Goal: Task Accomplishment & Management: Manage account settings

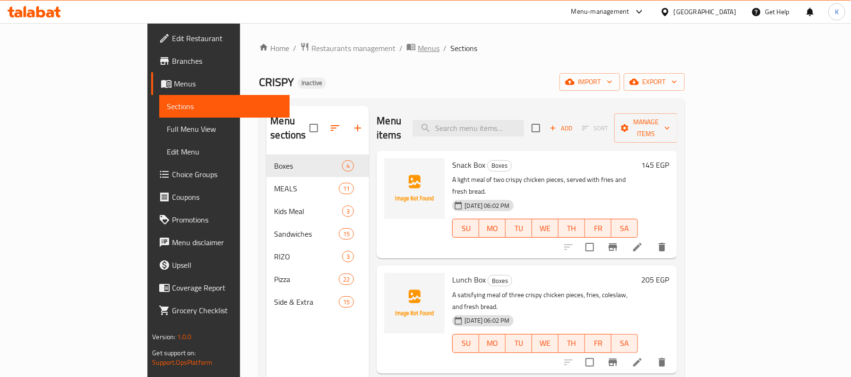
click at [418, 52] on span "Menus" at bounding box center [429, 48] width 22 height 11
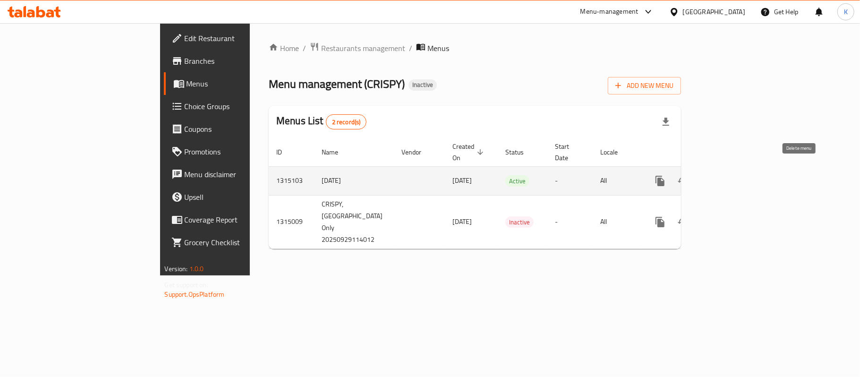
click at [717, 172] on button "enhanced table" at bounding box center [706, 181] width 23 height 23
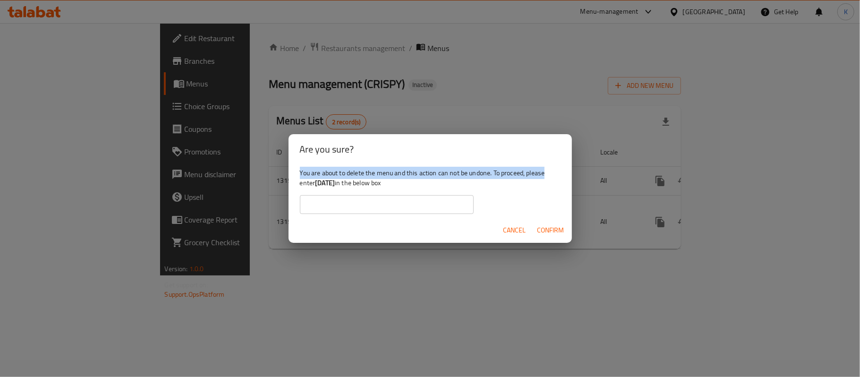
click at [818, 146] on div "Are you sure? You are about to delete the menu and this action can not be undon…" at bounding box center [430, 188] width 860 height 377
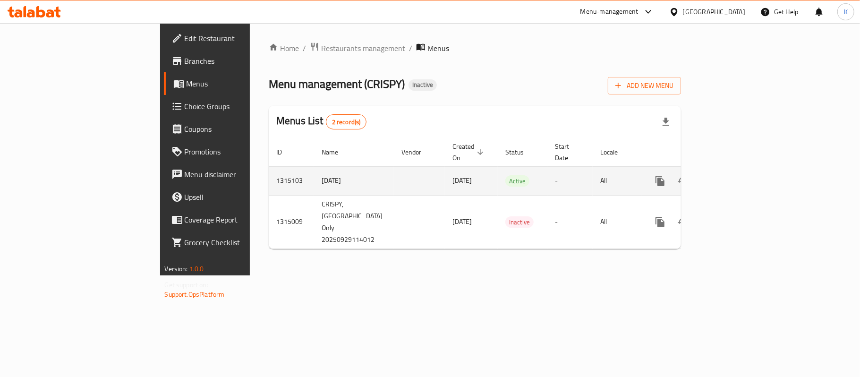
click at [734, 175] on icon "enhanced table" at bounding box center [728, 180] width 11 height 11
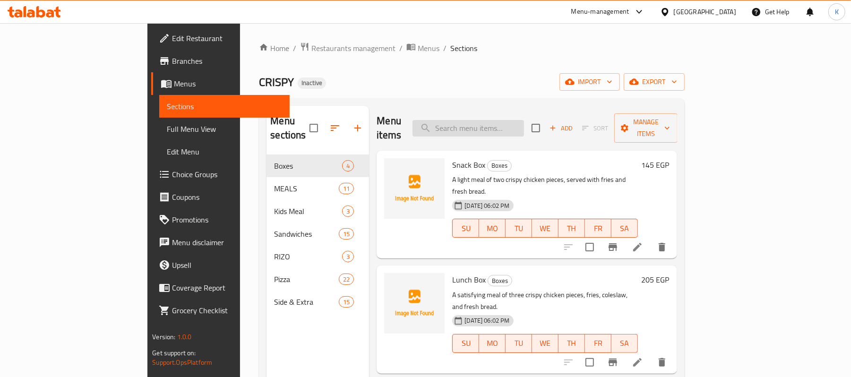
click at [521, 127] on input "search" at bounding box center [468, 128] width 112 height 17
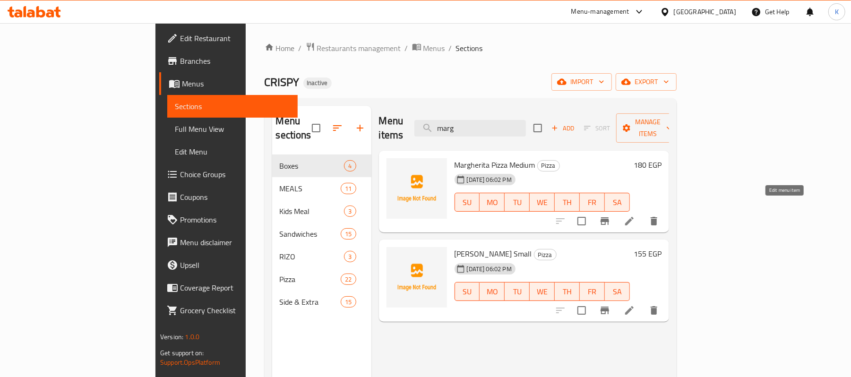
type input "marg"
click at [635, 215] on icon at bounding box center [629, 220] width 11 height 11
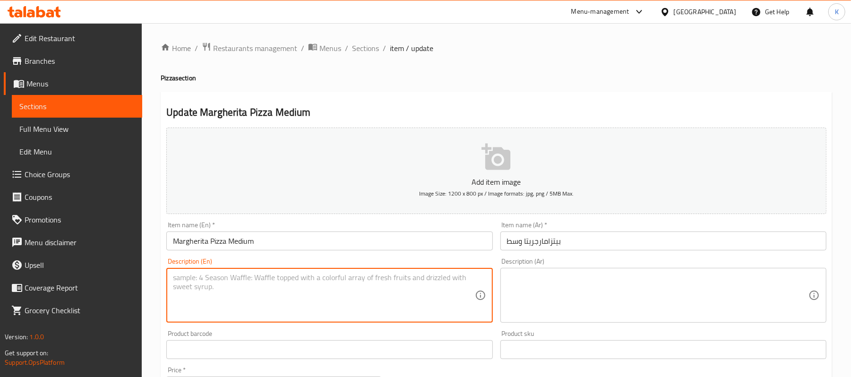
click at [339, 283] on textarea at bounding box center [323, 295] width 301 height 45
paste textarea "Classic pizza topped with tomato sauce, fresh mozzarella, and basil leaves."
type textarea "Classic pizza topped with tomato sauce, fresh mozzarella, and basil leaves."
click at [611, 267] on div "Description (Ar) Description (Ar)" at bounding box center [663, 290] width 326 height 65
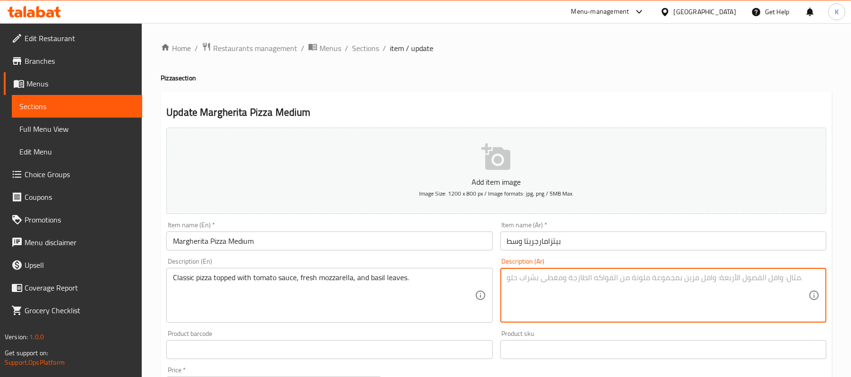
click at [584, 276] on textarea at bounding box center [657, 295] width 301 height 45
paste textarea "بيتزا كلاسيكية مغطاة بصلصة طماطم، جبنة موزاريلا طازجة وأوراق ريحان."
type textarea "بيتزا كلاسيكية مغطاة بصلصة طماطم، جبنة موزاريلا طازجة وأوراق ريحان."
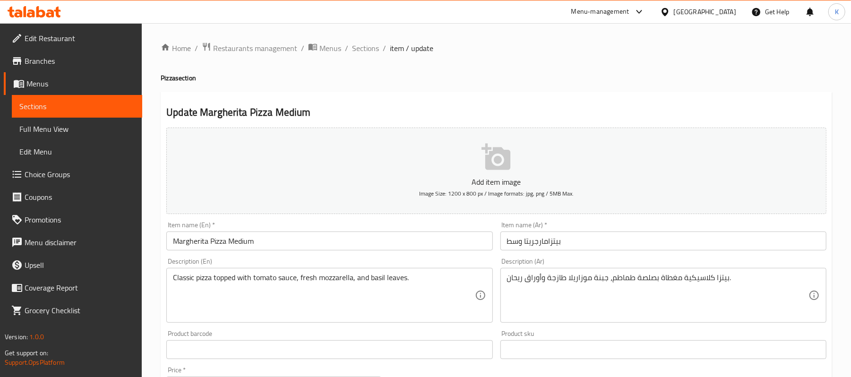
click at [459, 254] on div "Item name (En)   * [PERSON_NAME] Medium Item name (En) *" at bounding box center [330, 236] width 334 height 36
click at [448, 249] on input "Margherita Pizza Medium" at bounding box center [329, 241] width 326 height 19
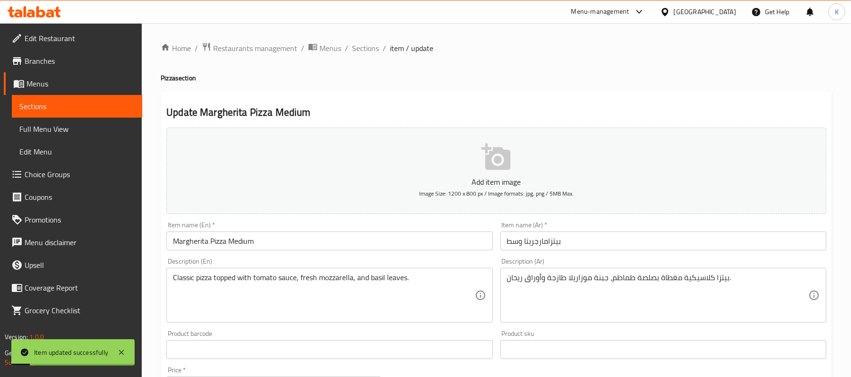
drag, startPoint x: 363, startPoint y: 46, endPoint x: 437, endPoint y: 96, distance: 88.7
click at [363, 46] on span "Sections" at bounding box center [365, 48] width 27 height 11
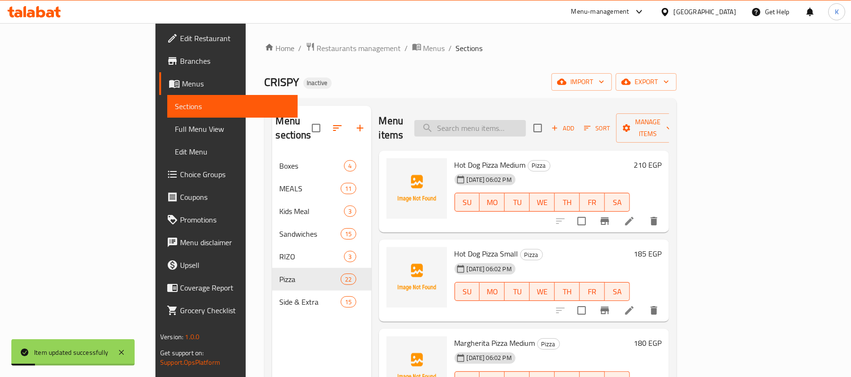
click at [502, 120] on input "search" at bounding box center [470, 128] width 112 height 17
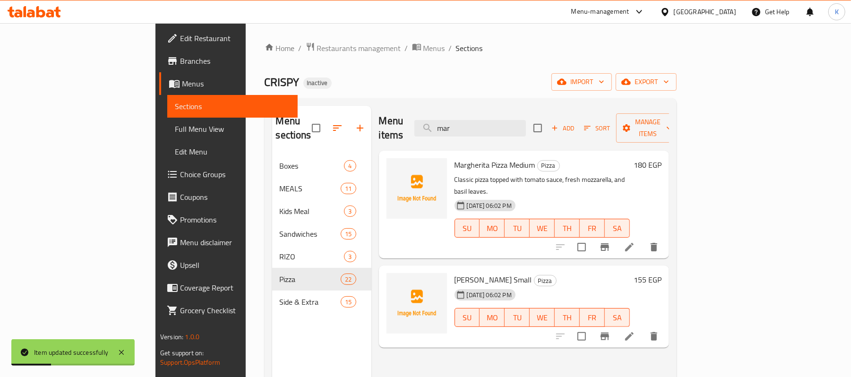
type input "marg"
click at [635, 331] on icon at bounding box center [629, 336] width 11 height 11
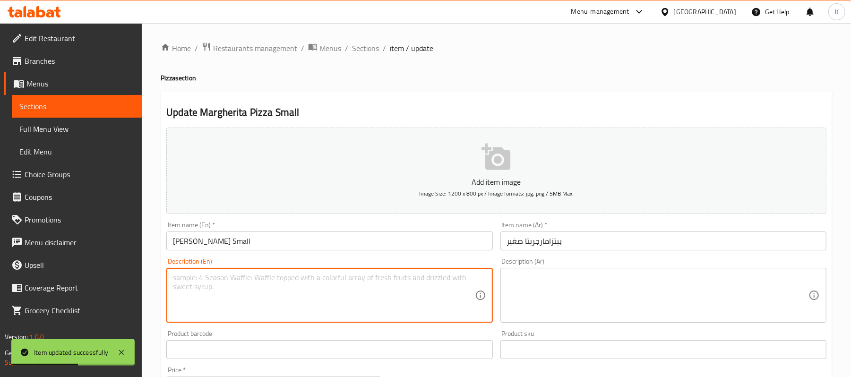
click at [316, 306] on textarea at bounding box center [323, 295] width 301 height 45
paste textarea "Classic pizza topped with tomato sauce, fresh mozzarella, and basil leaves."
type textarea "Classic pizza topped with tomato sauce, fresh mozzarella, and basil leaves."
click at [547, 295] on textarea at bounding box center [657, 295] width 301 height 45
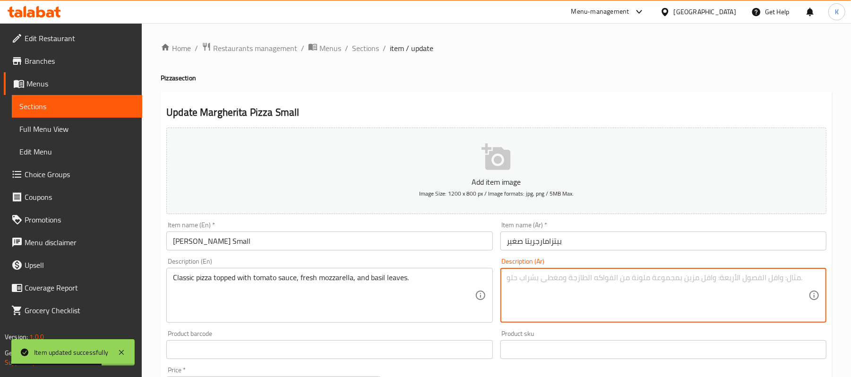
paste textarea "بيتزا كلاسيكية مغطاة بصلصة طماطم، جبنة موزاريلا طازجة وأوراق ريحان."
type textarea "بيتزا كلاسيكية مغطاة بصلصة طماطم، جبنة موزاريلا طازجة وأوراق ريحان."
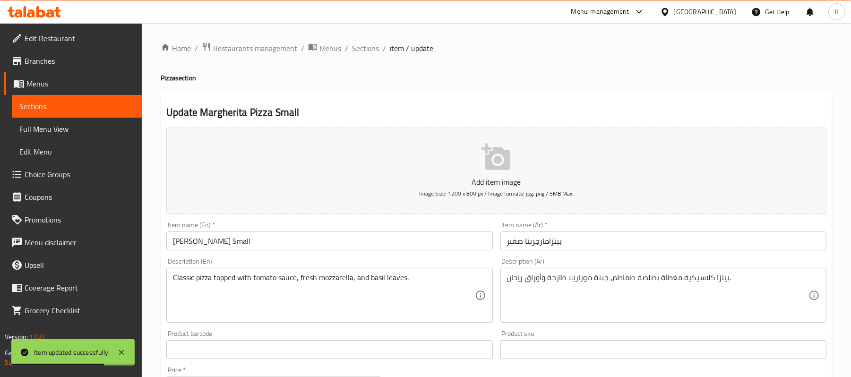
drag, startPoint x: 471, startPoint y: 259, endPoint x: 464, endPoint y: 254, distance: 8.8
click at [469, 259] on div "Description (En) Classic pizza topped with tomato sauce, fresh mozzarella, and …" at bounding box center [329, 290] width 326 height 65
click at [457, 247] on input "[PERSON_NAME] Small" at bounding box center [329, 241] width 326 height 19
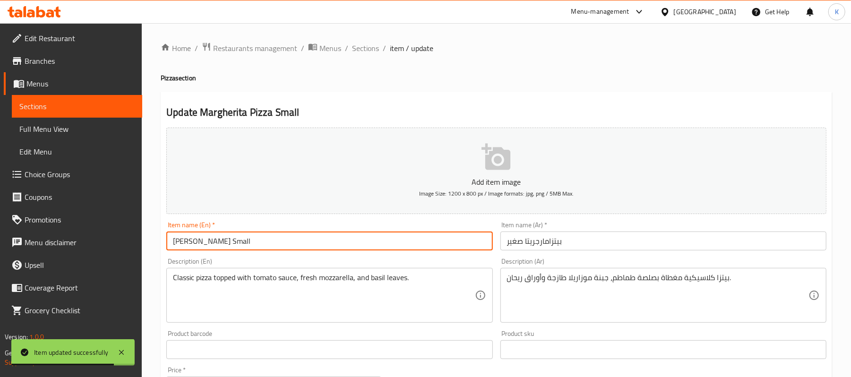
click at [378, 44] on ol "Home / Restaurants management / Menus / Sections / item / update" at bounding box center [496, 48] width 671 height 12
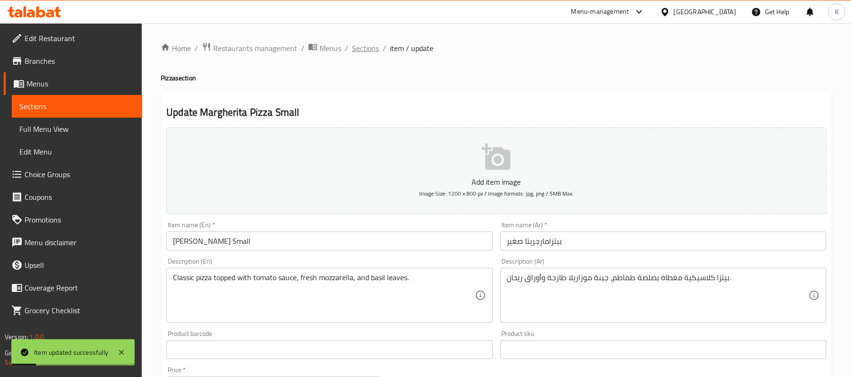
click at [374, 46] on span "Sections" at bounding box center [365, 48] width 27 height 11
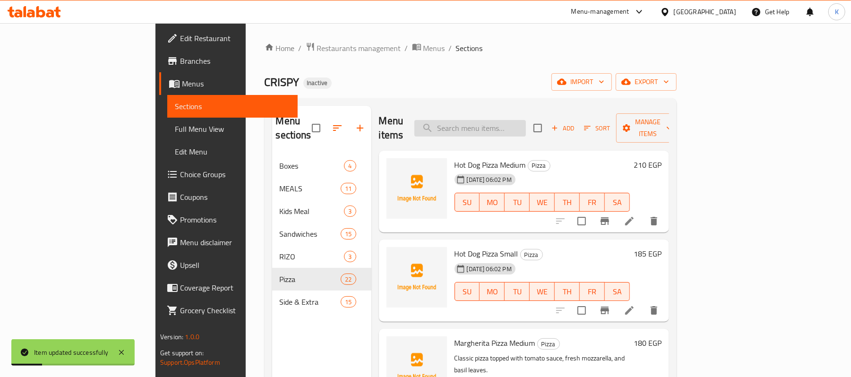
click at [526, 120] on input "search" at bounding box center [470, 128] width 112 height 17
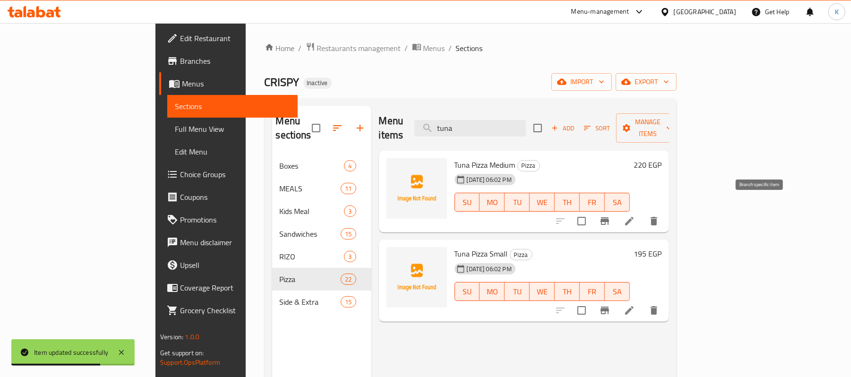
type input "tuna"
click at [643, 213] on li at bounding box center [629, 221] width 26 height 17
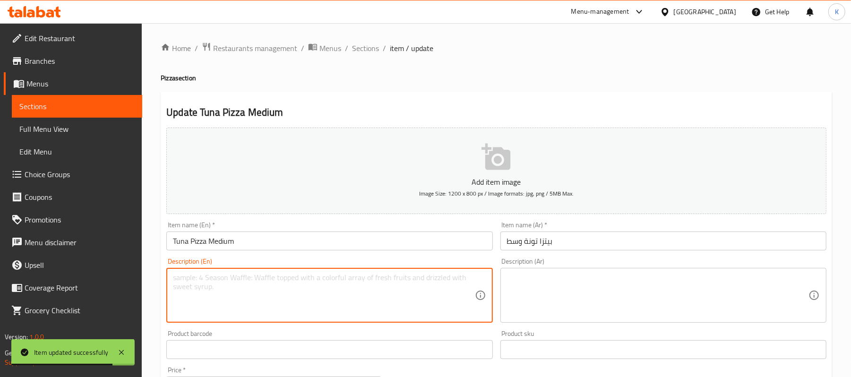
click at [322, 301] on textarea at bounding box center [323, 295] width 301 height 45
paste textarea "Pizza sauce, tomato sauce, mozzarella cheese, tuna, red onion, black olives, ca…"
type textarea "Pizza sauce, tomato sauce, mozzarella cheese, tuna, red onion, black olives, ca…"
click at [560, 286] on textarea at bounding box center [657, 295] width 301 height 45
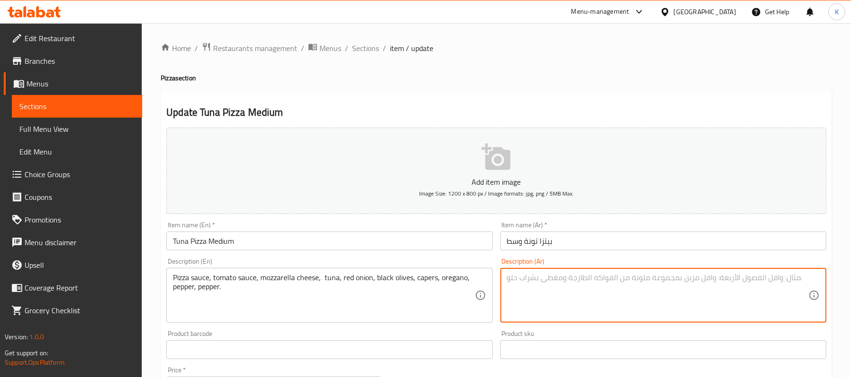
paste textarea "عجينة البيتزا، صلصة طماطم، جبن موزاريلا، [GEOGRAPHIC_DATA] ، بصل أحمر، زيتون أس…"
type textarea "عجينة البيتزا، صلصة طماطم، جبن موزاريلا، [GEOGRAPHIC_DATA] ، بصل أحمر، زيتون أس…"
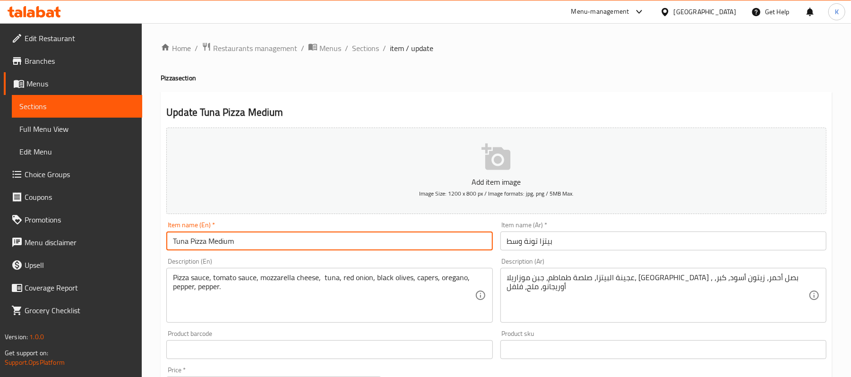
click at [404, 240] on input "Tuna Pizza Medium" at bounding box center [329, 241] width 326 height 19
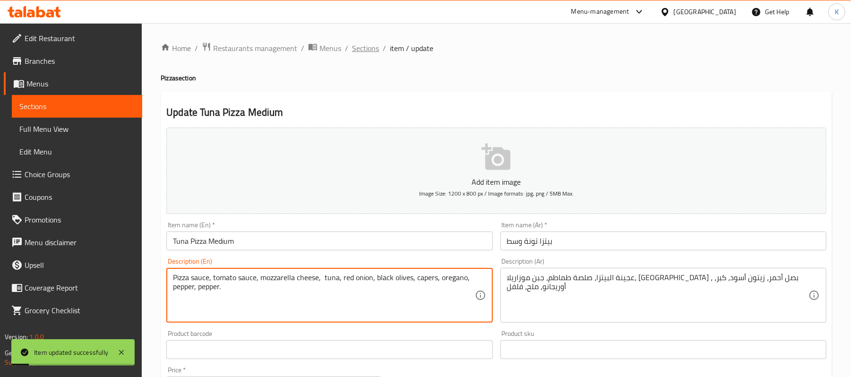
click at [356, 49] on span "Sections" at bounding box center [365, 48] width 27 height 11
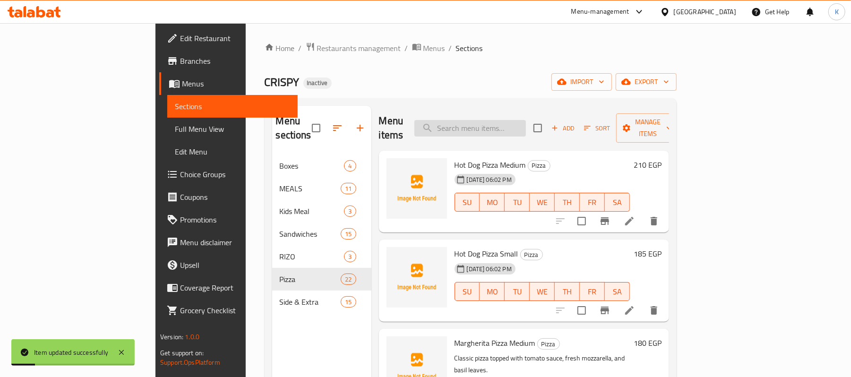
click at [482, 120] on input "search" at bounding box center [470, 128] width 112 height 17
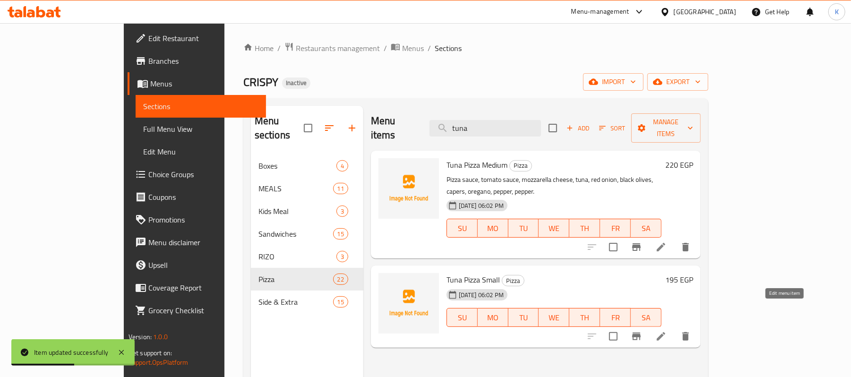
type input "tuna"
click at [667, 331] on icon at bounding box center [660, 336] width 11 height 11
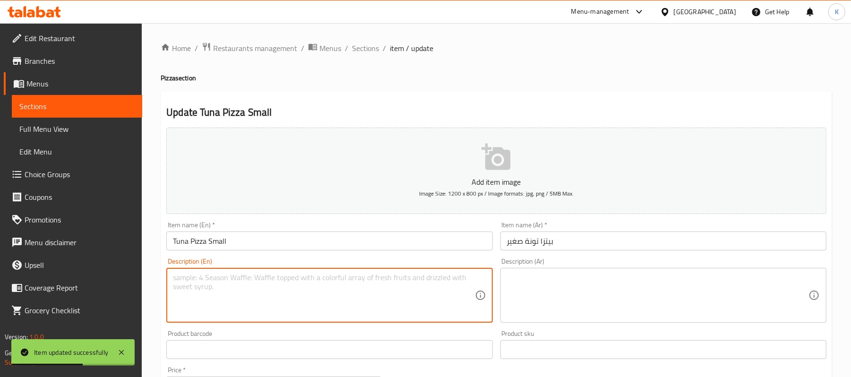
click at [328, 310] on textarea at bounding box center [323, 295] width 301 height 45
paste textarea "Pizza sauce, tomato sauce, mozzarella cheese, tuna, red onion, black olives, ca…"
type textarea "Pizza sauce, tomato sauce, mozzarella cheese, tuna, red onion, black olives, ca…"
click at [541, 280] on textarea at bounding box center [657, 295] width 301 height 45
paste textarea "عجينة البيتزا، صلصة طماطم، جبن موزاريلا، [GEOGRAPHIC_DATA] ، بصل أحمر، زيتون أس…"
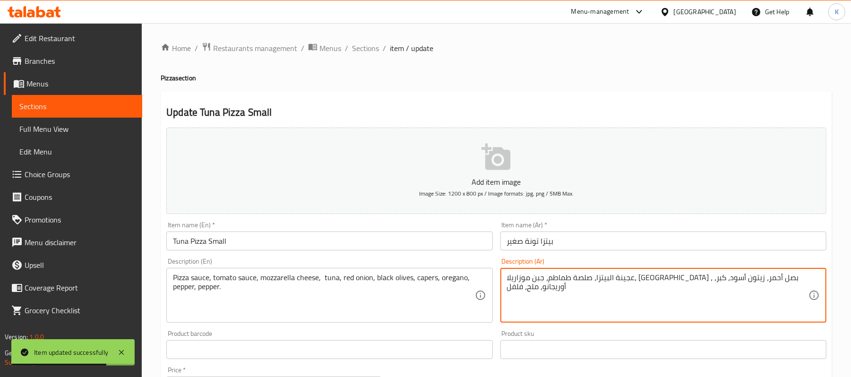
type textarea "عجينة البيتزا، صلصة طماطم، جبن موزاريلا، [GEOGRAPHIC_DATA] ، بصل أحمر، زيتون أس…"
click at [447, 248] on input "Tuna Pizza Small" at bounding box center [329, 241] width 326 height 19
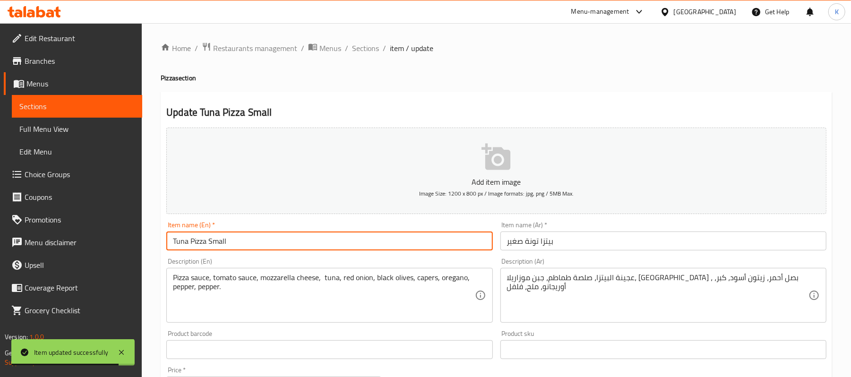
click at [375, 52] on span "Sections" at bounding box center [365, 48] width 27 height 11
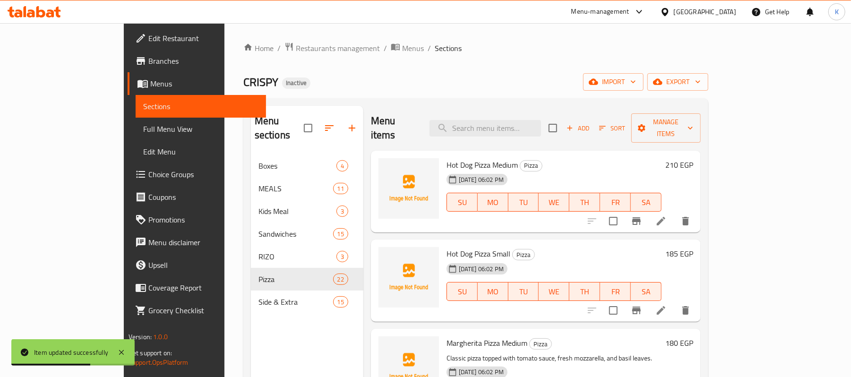
click at [512, 136] on div "Menu items Add Sort Manage items" at bounding box center [536, 128] width 330 height 45
click at [507, 108] on div "Menu items Add Sort Manage items" at bounding box center [536, 128] width 330 height 45
click at [518, 120] on input "search" at bounding box center [485, 128] width 112 height 17
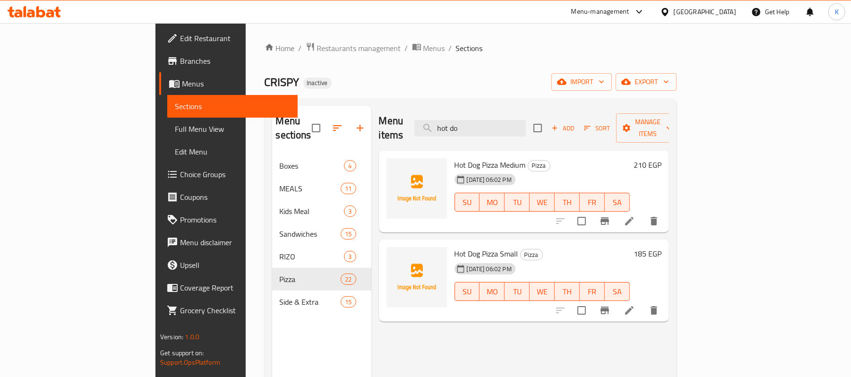
type input "hot do"
click at [635, 215] on icon at bounding box center [629, 220] width 11 height 11
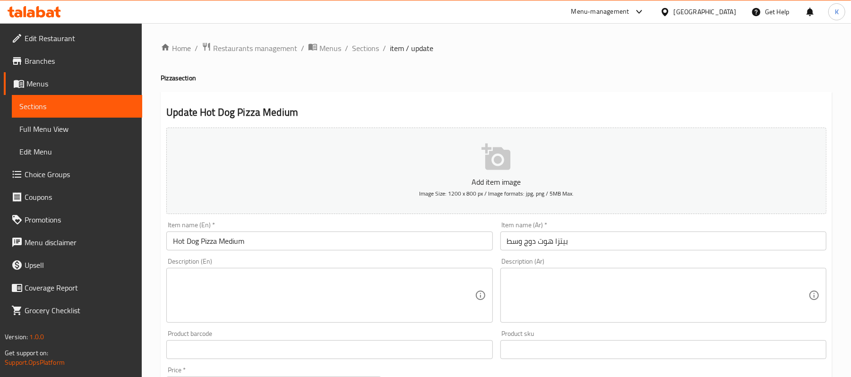
click at [370, 297] on textarea at bounding box center [323, 295] width 301 height 45
paste textarea "Pizza dough, Hot dog, mozzarella cheese, pepperoni, onions, mushrooms, green pe…"
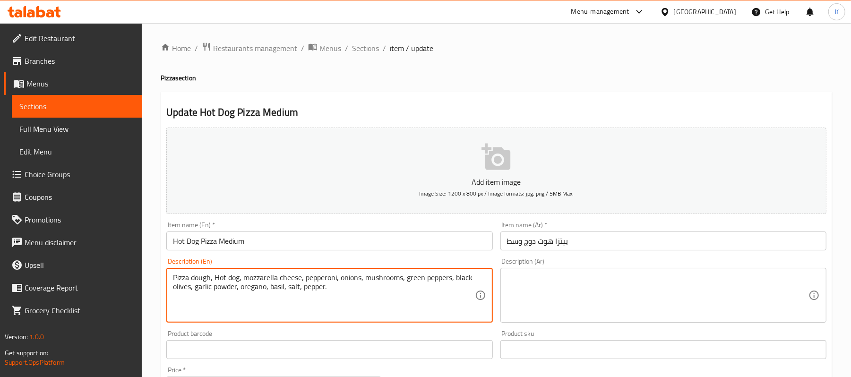
type textarea "Pizza dough, Hot dog, mozzarella cheese, pepperoni, onions, mushrooms, green pe…"
click at [612, 307] on textarea at bounding box center [657, 295] width 301 height 45
paste textarea "عجينة البيتزا، هوت دوج، جبنة موزاريلا، [GEOGRAPHIC_DATA]، بصل، مشروم، فلفل أخضر…"
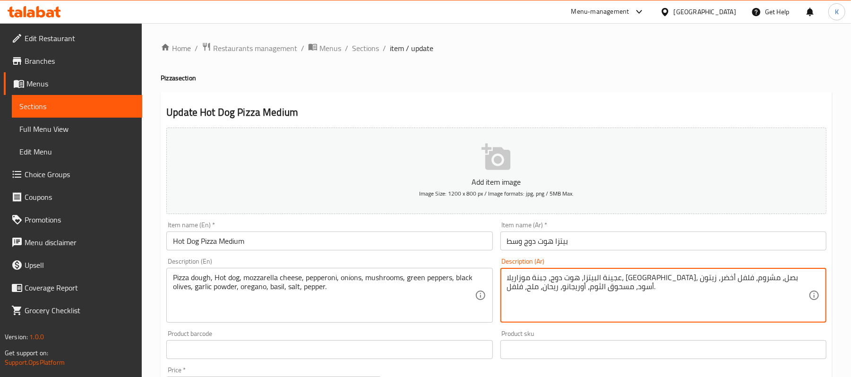
type textarea "عجينة البيتزا، هوت دوج، جبنة موزاريلا، [GEOGRAPHIC_DATA]، بصل، مشروم، فلفل أخضر…"
click at [384, 234] on input "Hot Dog Pizza Medium" at bounding box center [329, 241] width 326 height 19
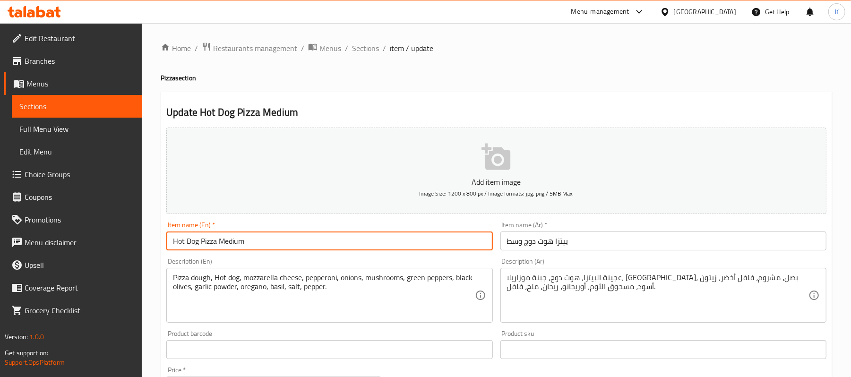
click at [365, 269] on div "Pizza dough, Hot dog, mozzarella cheese, pepperoni, onions, mushrooms, green pe…" at bounding box center [329, 295] width 326 height 55
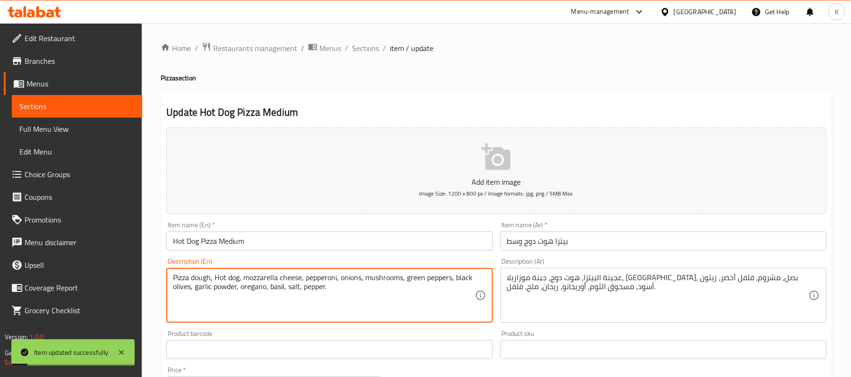
drag, startPoint x: 370, startPoint y: 51, endPoint x: 446, endPoint y: 97, distance: 89.1
click at [370, 51] on span "Sections" at bounding box center [365, 48] width 27 height 11
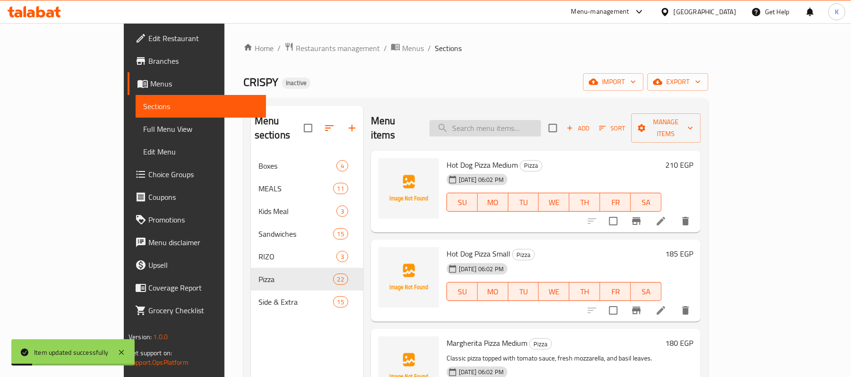
click at [524, 120] on input "search" at bounding box center [485, 128] width 112 height 17
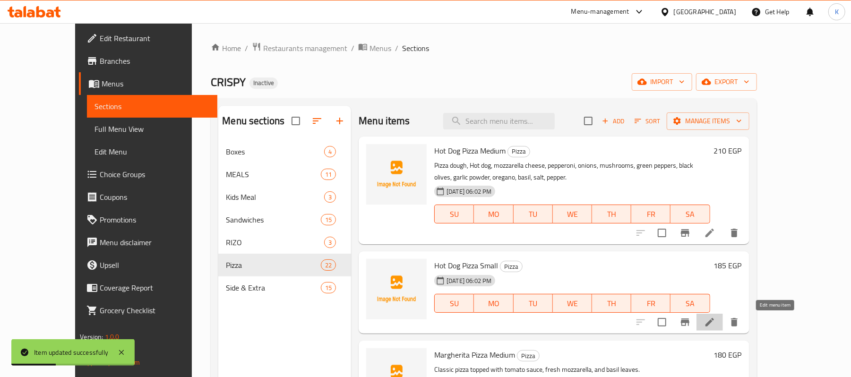
click at [715, 323] on icon at bounding box center [709, 322] width 11 height 11
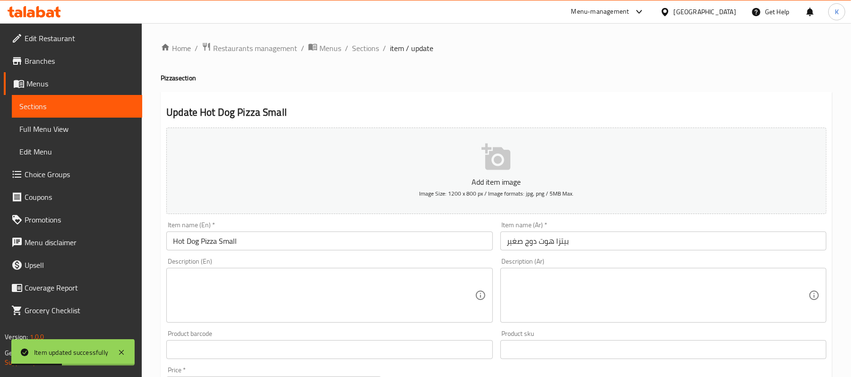
click at [335, 318] on textarea at bounding box center [323, 295] width 301 height 45
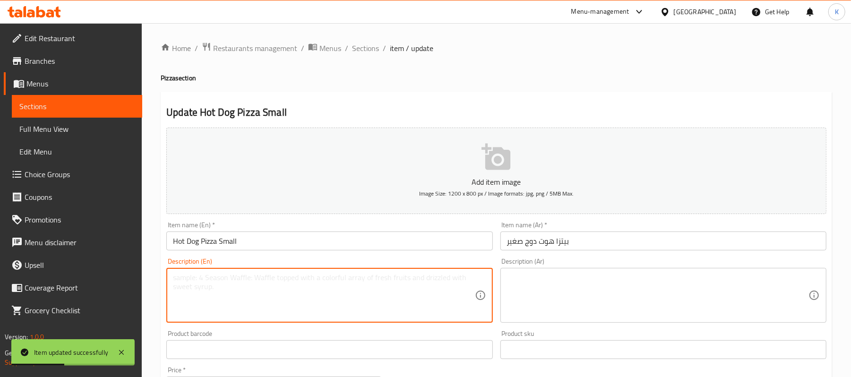
paste textarea "Pizza dough, Hot dog, mozzarella cheese, pepperoni, onions, mushrooms, green pe…"
type textarea "Pizza dough, Hot dog, mozzarella cheese, pepperoni, onions, mushrooms, green pe…"
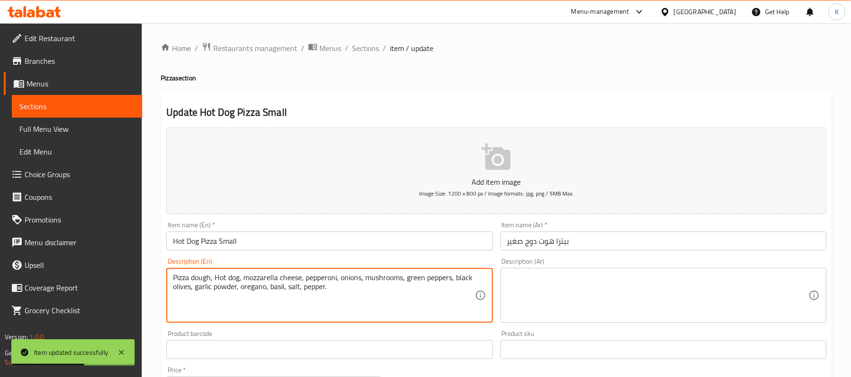
click at [557, 293] on textarea at bounding box center [657, 295] width 301 height 45
paste textarea "عجينة البيتزا، هوت دوج، جبنة موزاريلا، [GEOGRAPHIC_DATA]، بصل، مشروم، فلفل أخضر…"
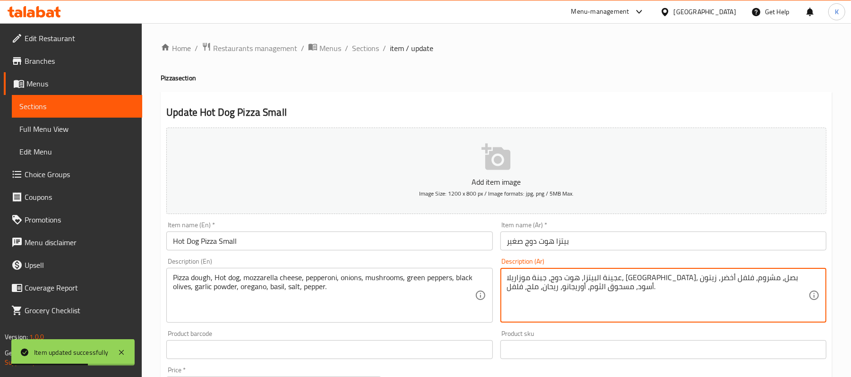
type textarea "عجينة البيتزا، هوت دوج، جبنة موزاريلا، [GEOGRAPHIC_DATA]، بصل، مشروم، فلفل أخضر…"
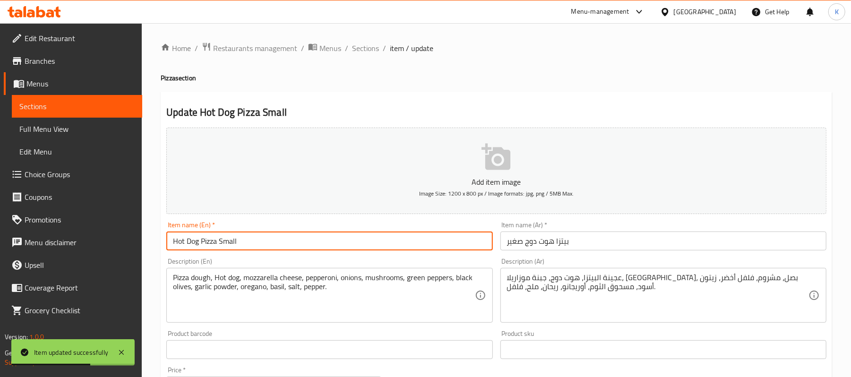
click at [447, 235] on input "Hot Dog Pizza Small" at bounding box center [329, 241] width 326 height 19
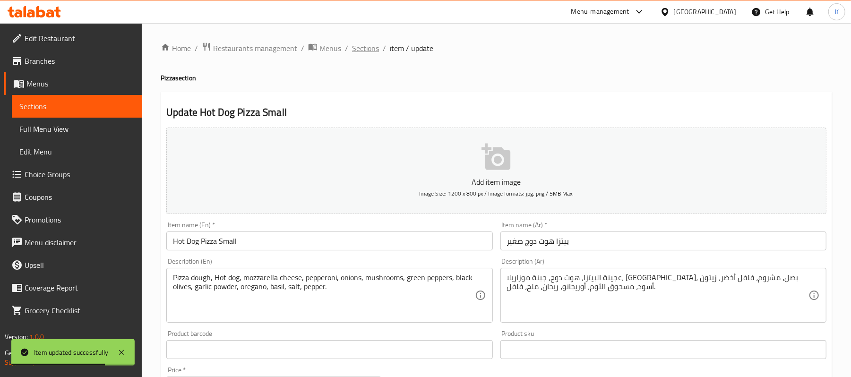
click at [372, 46] on span "Sections" at bounding box center [365, 48] width 27 height 11
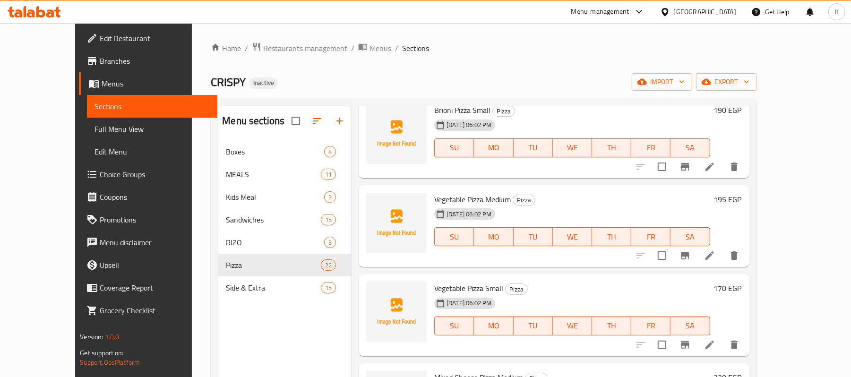
scroll to position [1537, 0]
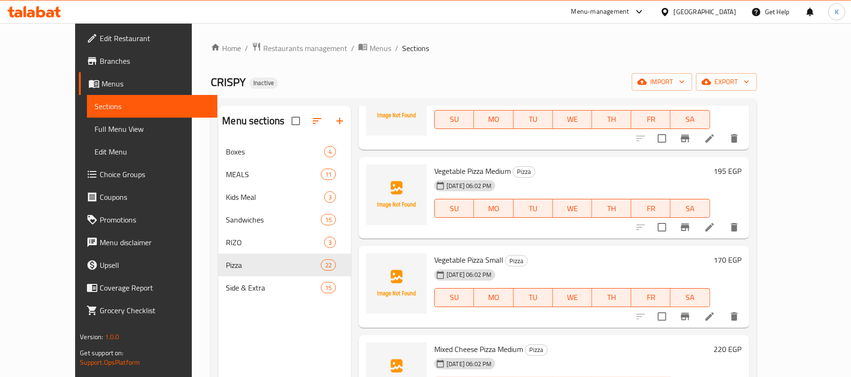
click at [723, 219] on li at bounding box center [709, 227] width 26 height 17
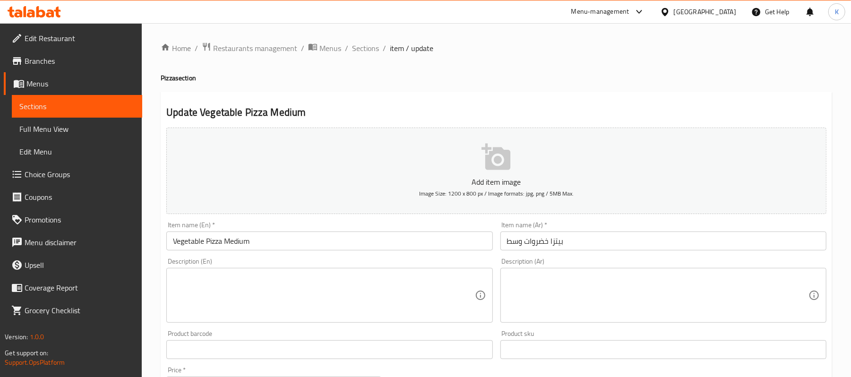
click at [262, 292] on textarea at bounding box center [323, 295] width 301 height 45
paste textarea "Pizza dough, tomato sauce, mozzarella cheese, sliced tomatoes, sliced onions, s…"
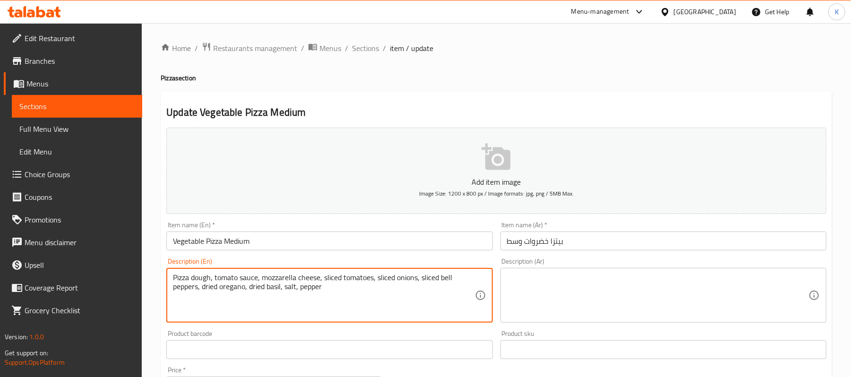
type textarea "Pizza dough, tomato sauce, mozzarella cheese, sliced tomatoes, sliced onions, s…"
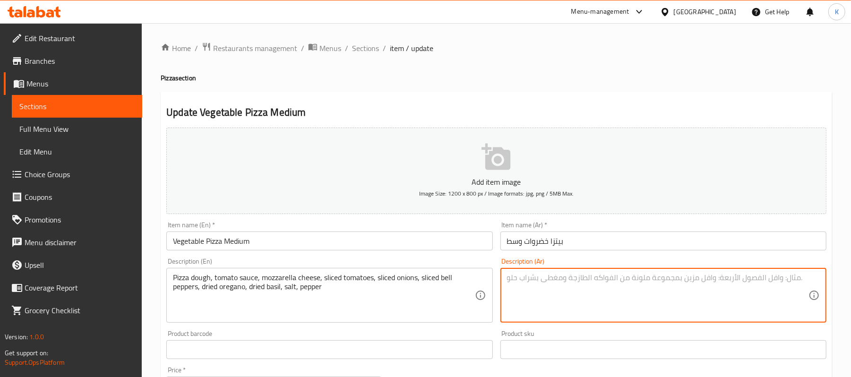
click at [560, 297] on textarea at bounding box center [657, 295] width 301 height 45
paste textarea "عجينة بيتزا، صلصة طماطم، جبن موزاريلا، شرائح طماطم، شرائح بصل، شرائح فلفل حلو، …"
type textarea "عجينة بيتزا، صلصة طماطم، جبن موزاريلا، شرائح طماطم، شرائح بصل، شرائح فلفل حلو، …"
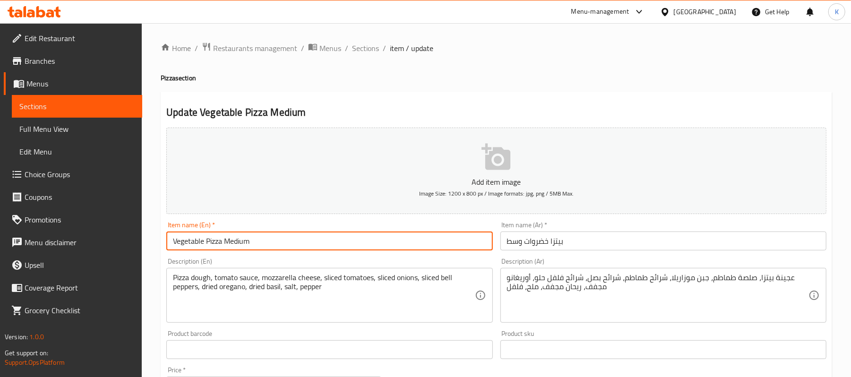
click at [395, 249] on input "Vegetable Pizza Medium" at bounding box center [329, 241] width 326 height 19
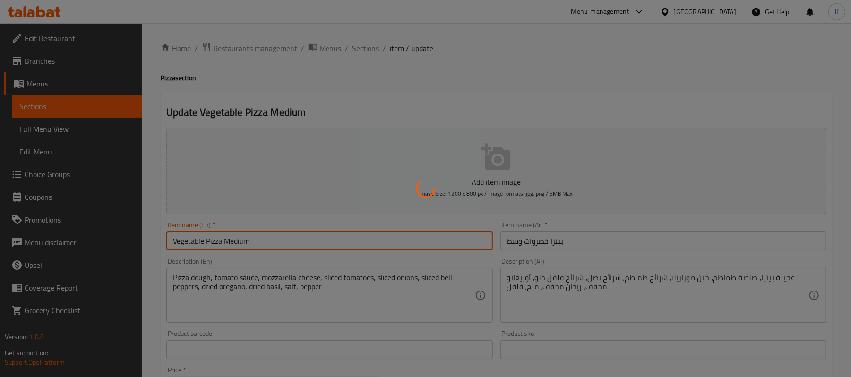
click at [332, 299] on div at bounding box center [425, 188] width 851 height 377
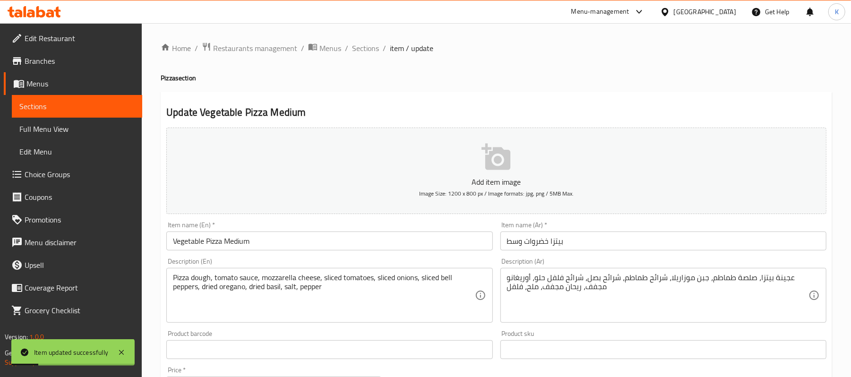
click at [361, 55] on div "Home / Restaurants management / Menus / Sections / item / update Pizza section …" at bounding box center [496, 345] width 671 height 607
click at [363, 51] on span "Sections" at bounding box center [365, 48] width 27 height 11
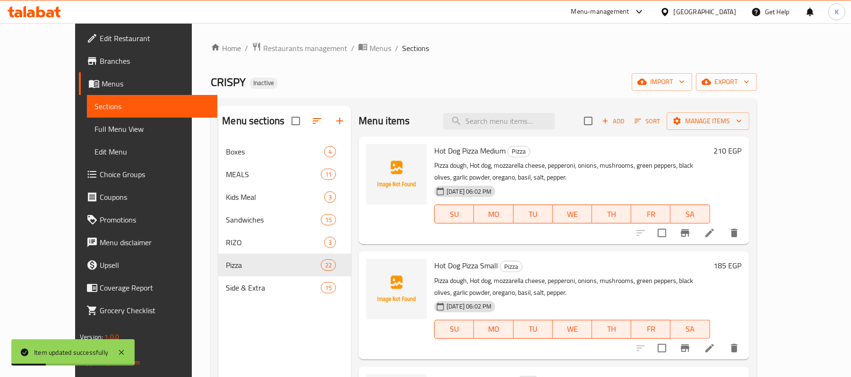
click at [456, 67] on div "Home / Restaurants management / Menus / Sections CRISPY Inactive import export …" at bounding box center [484, 266] width 546 height 448
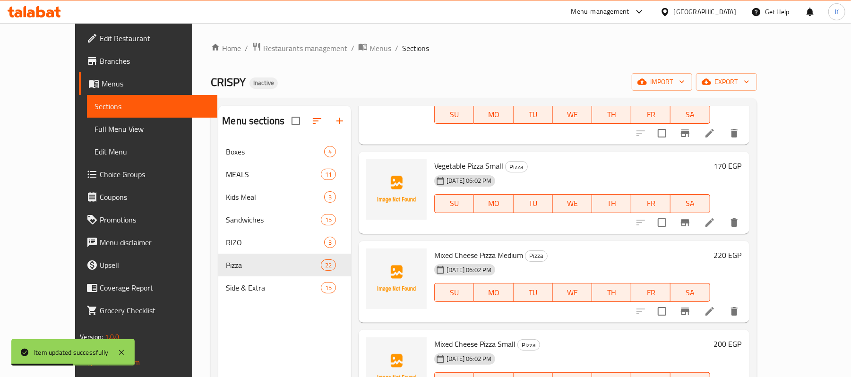
scroll to position [1684, 0]
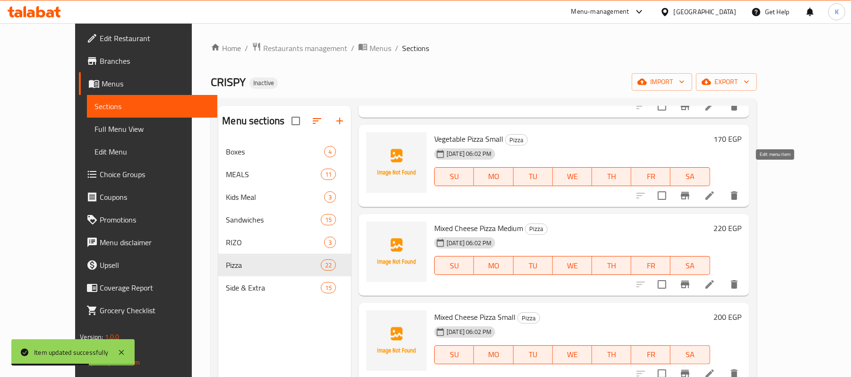
click at [715, 190] on icon at bounding box center [709, 195] width 11 height 11
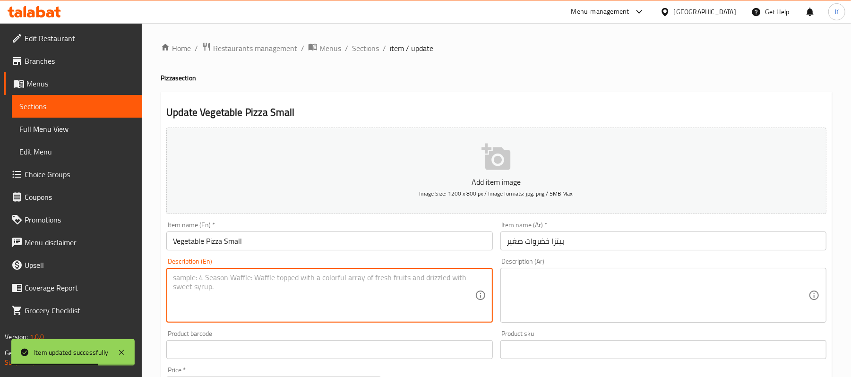
click at [369, 291] on textarea at bounding box center [323, 295] width 301 height 45
paste textarea "Pizza dough, tomato sauce, mozzarella cheese, sliced tomatoes, sliced onions, s…"
type textarea "Pizza dough, tomato sauce, mozzarella cheese, sliced tomatoes, sliced onions, s…"
click at [578, 283] on textarea at bounding box center [657, 295] width 301 height 45
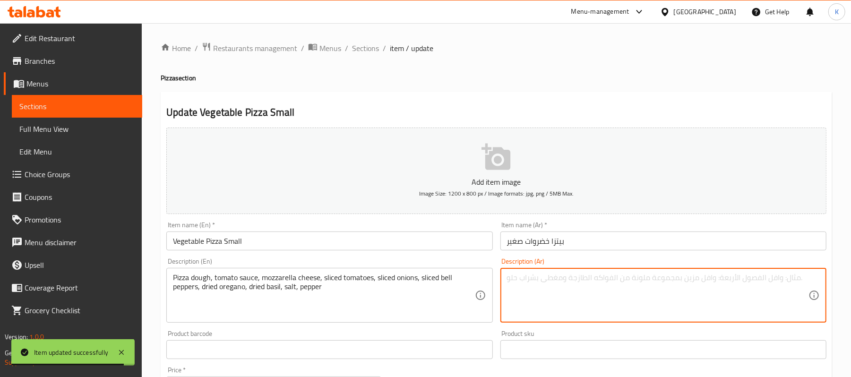
paste textarea "عجينة بيتزا، صلصة طماطم، جبن موزاريلا، شرائح طماطم، شرائح بصل، شرائح فلفل حلو، …"
type textarea "عجينة بيتزا، صلصة طماطم، جبن موزاريلا، شرائح طماطم، شرائح بصل، شرائح فلفل حلو، …"
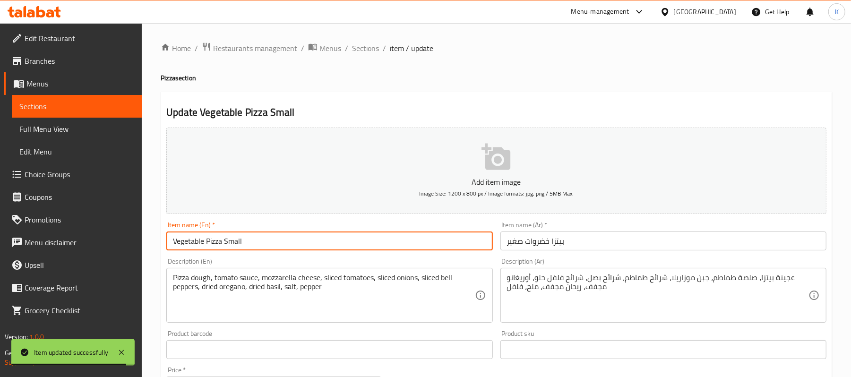
click at [390, 237] on input "Vegetable Pizza Small" at bounding box center [329, 241] width 326 height 19
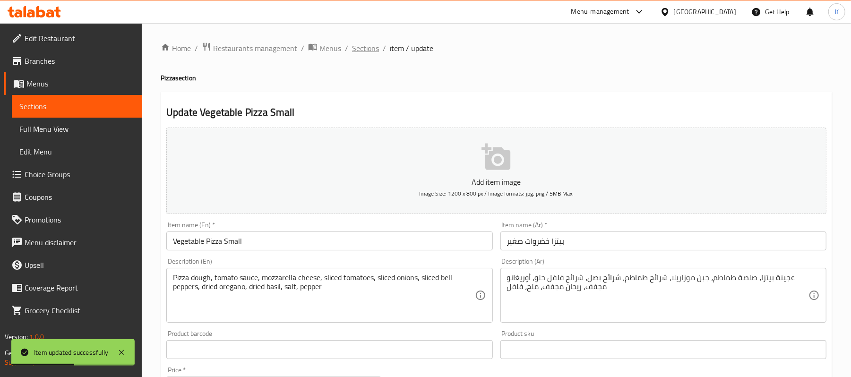
click at [367, 46] on span "Sections" at bounding box center [365, 48] width 27 height 11
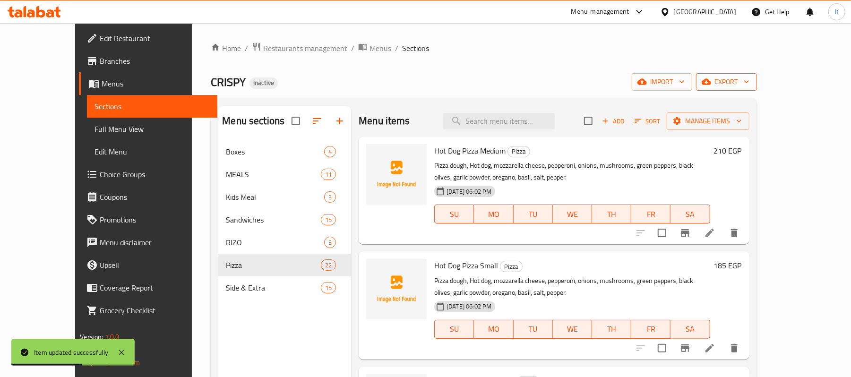
click at [749, 87] on span "export" at bounding box center [727, 82] width 46 height 12
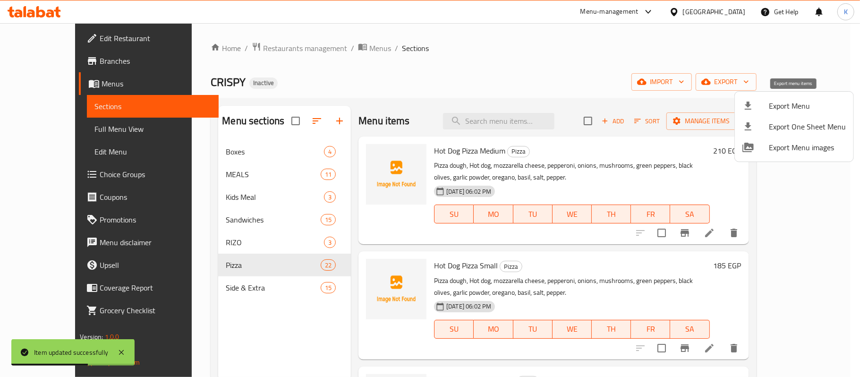
click at [797, 104] on span "Export Menu" at bounding box center [807, 105] width 77 height 11
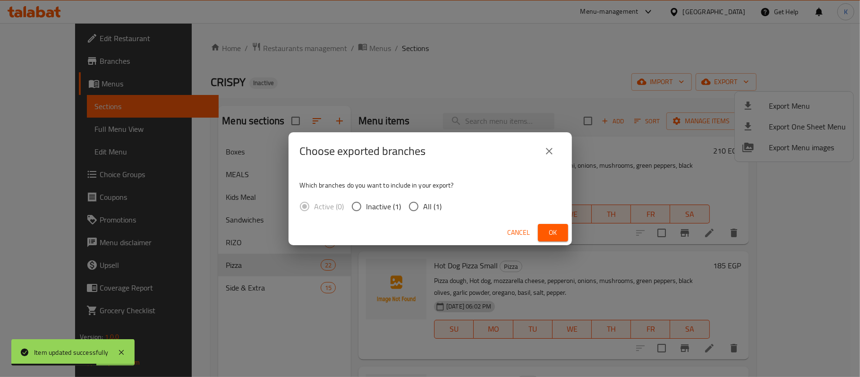
click at [421, 206] on input "All (1)" at bounding box center [414, 207] width 20 height 20
radio input "true"
click at [564, 236] on button "Ok" at bounding box center [553, 232] width 30 height 17
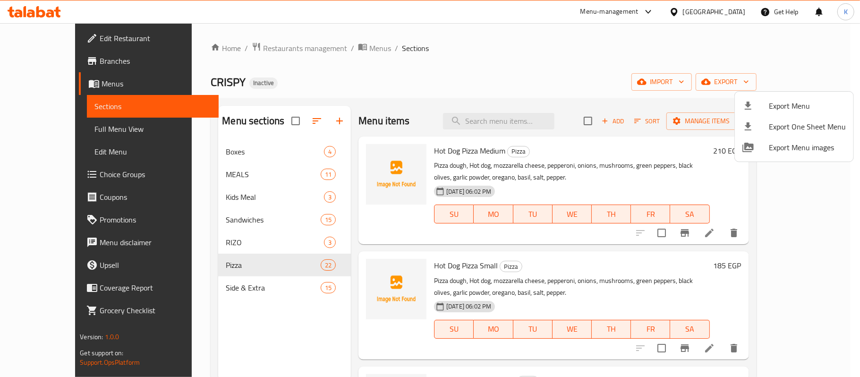
click at [371, 95] on div at bounding box center [430, 188] width 860 height 377
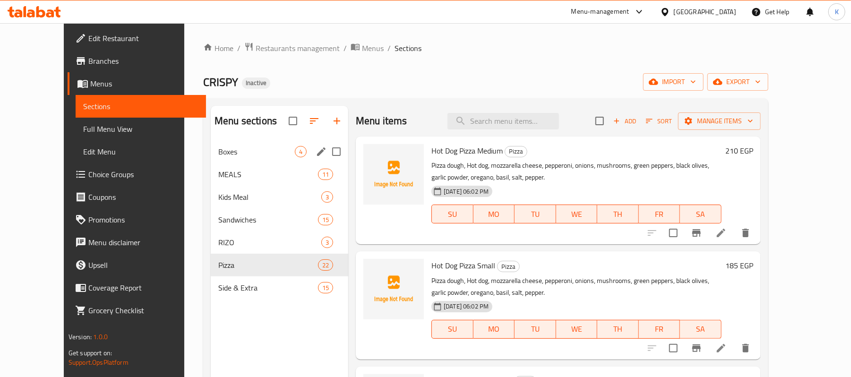
click at [316, 155] on icon "edit" at bounding box center [321, 151] width 11 height 11
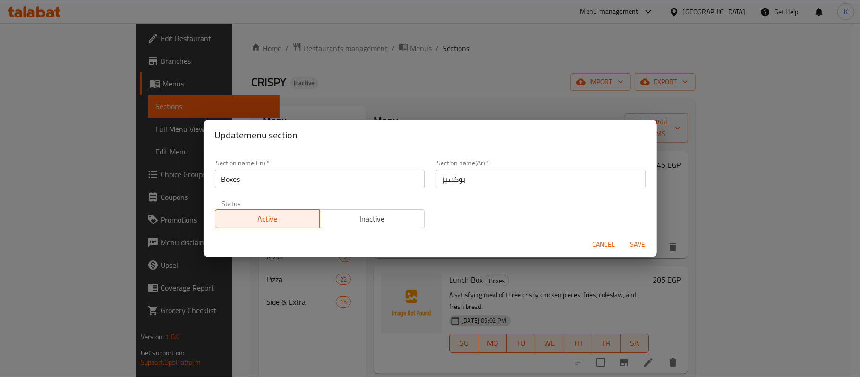
drag, startPoint x: 454, startPoint y: 173, endPoint x: 459, endPoint y: 176, distance: 5.9
click at [455, 173] on input "بوكسيز" at bounding box center [541, 179] width 210 height 19
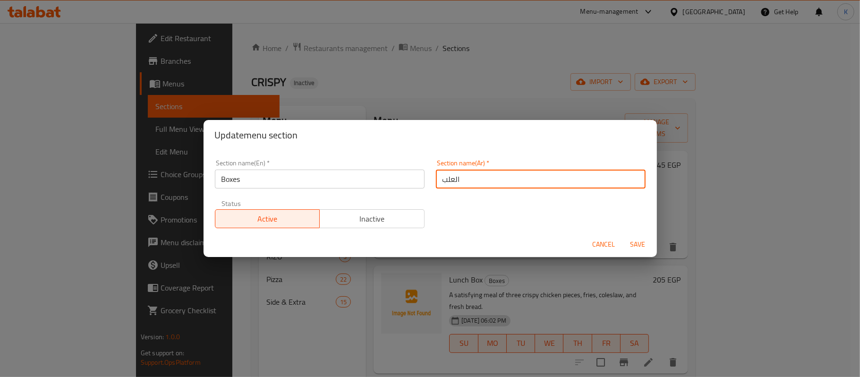
type input "العلب"
click at [623, 236] on button "Save" at bounding box center [638, 244] width 30 height 17
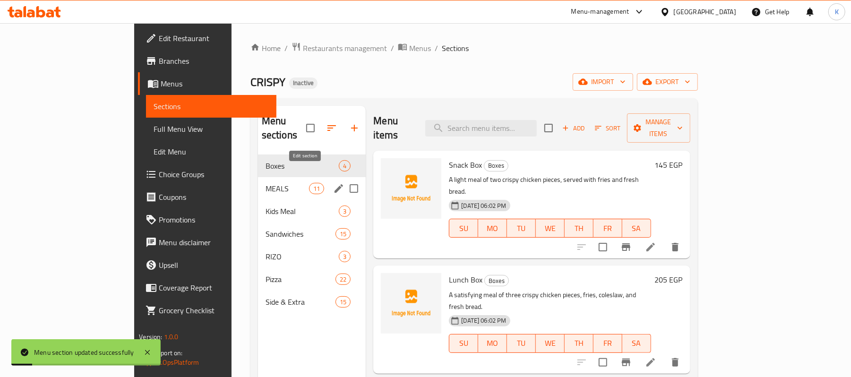
click at [333, 183] on icon "edit" at bounding box center [338, 188] width 11 height 11
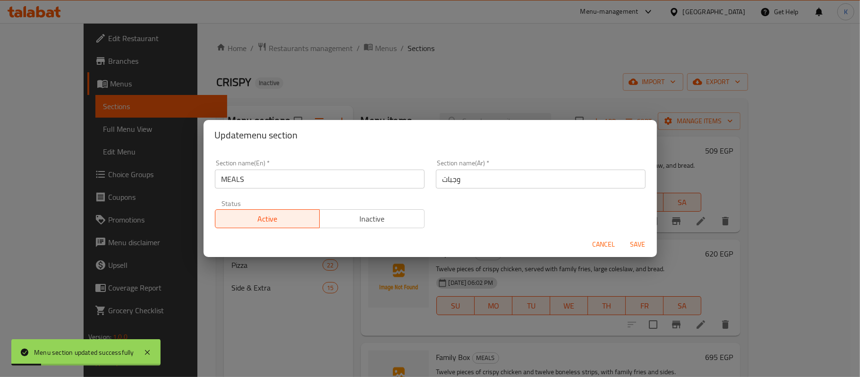
click at [519, 182] on input "وجبات" at bounding box center [541, 179] width 210 height 19
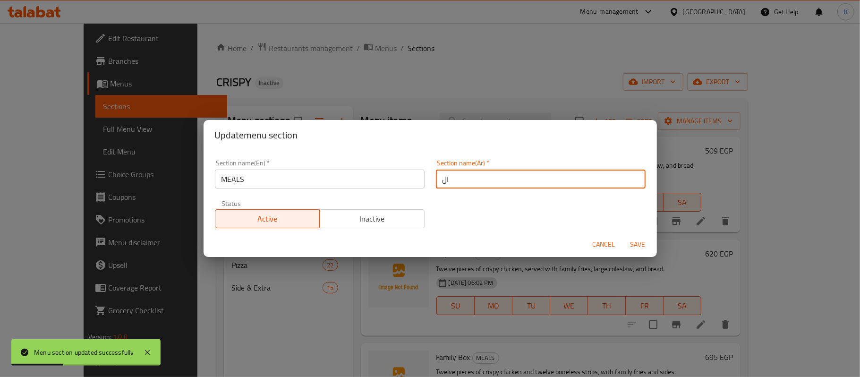
paste input "وجبات"
type input "الوجبات"
click at [623, 236] on button "Save" at bounding box center [638, 244] width 30 height 17
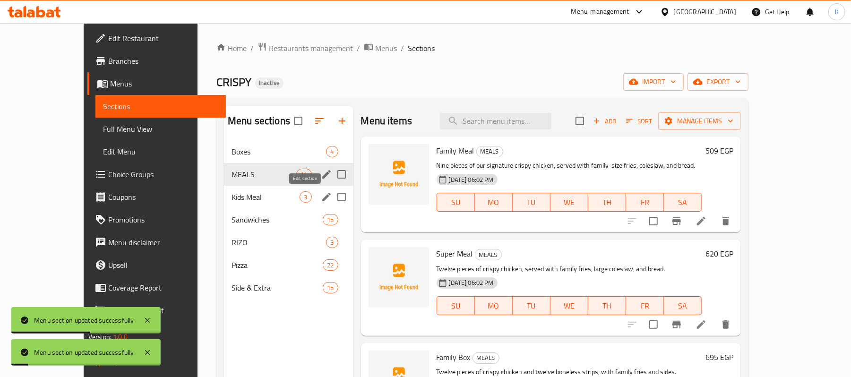
click at [321, 192] on icon "edit" at bounding box center [326, 196] width 11 height 11
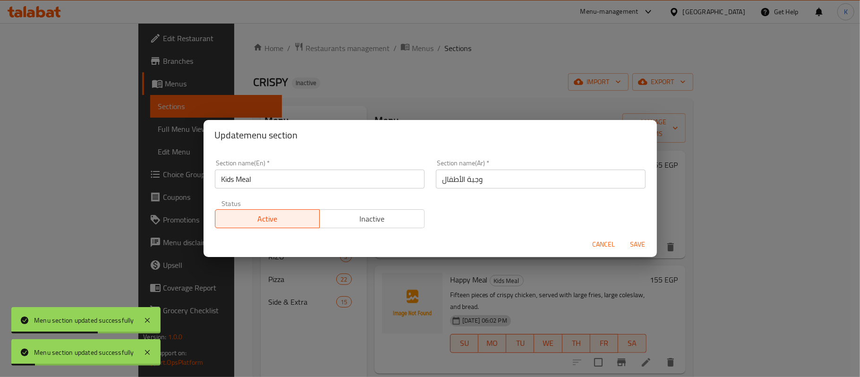
click at [496, 182] on input "وجبة الأطفال" at bounding box center [541, 179] width 210 height 19
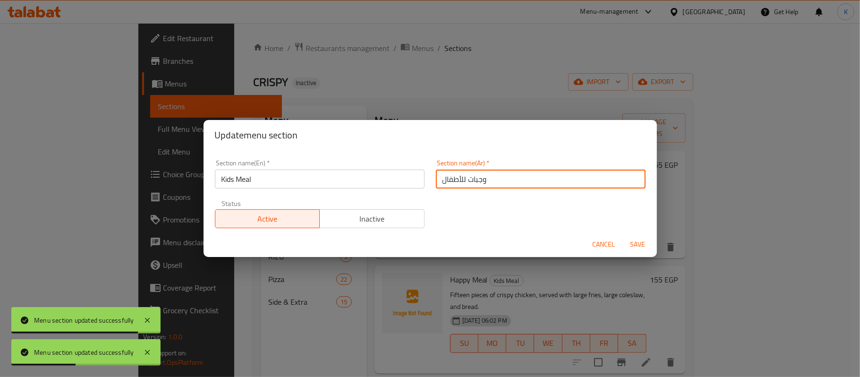
type input "وجبات للأطفال"
click at [623, 236] on button "Save" at bounding box center [638, 244] width 30 height 17
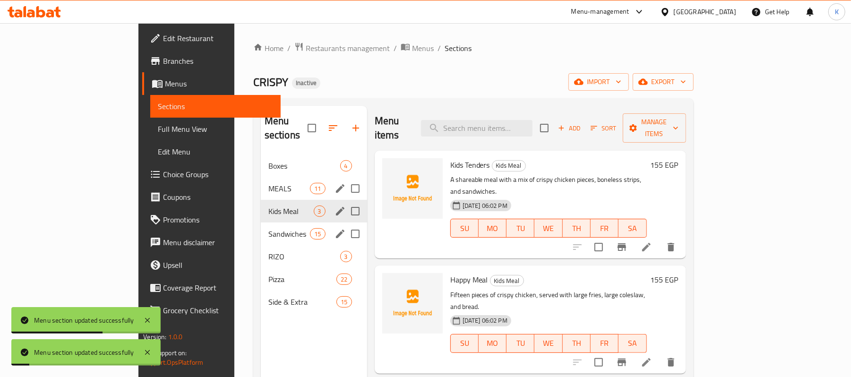
click at [335, 228] on icon "edit" at bounding box center [340, 233] width 11 height 11
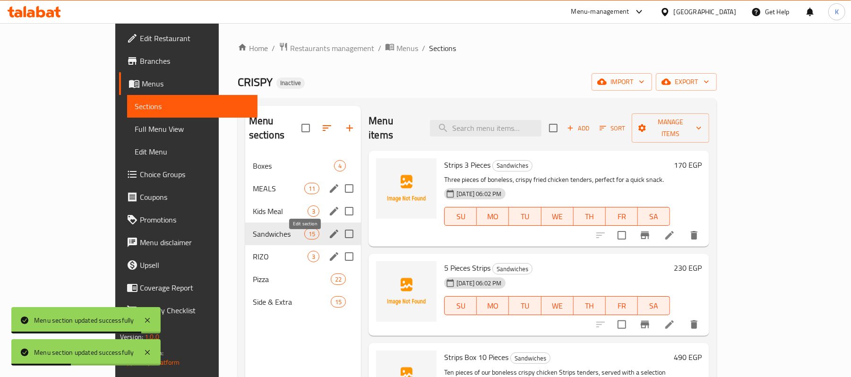
click at [328, 251] on icon "edit" at bounding box center [333, 256] width 11 height 11
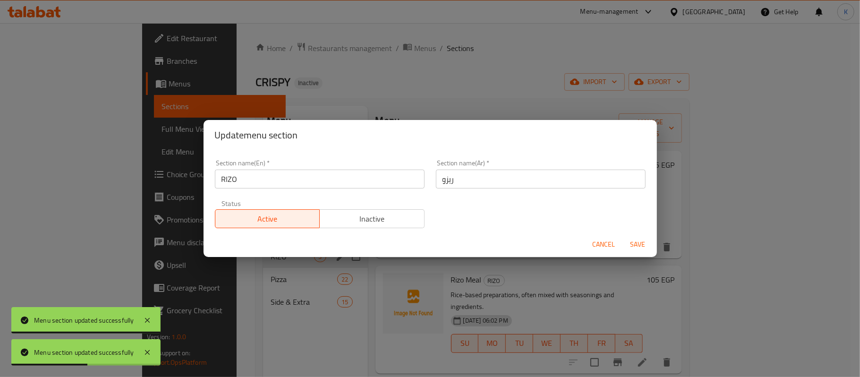
click at [471, 175] on input "ريزو" at bounding box center [541, 179] width 210 height 19
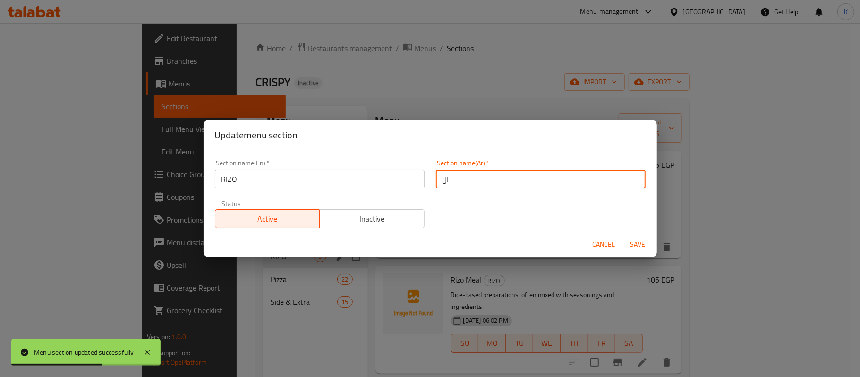
paste input "ريزو"
type input "الريزو"
click at [623, 236] on button "Save" at bounding box center [638, 244] width 30 height 17
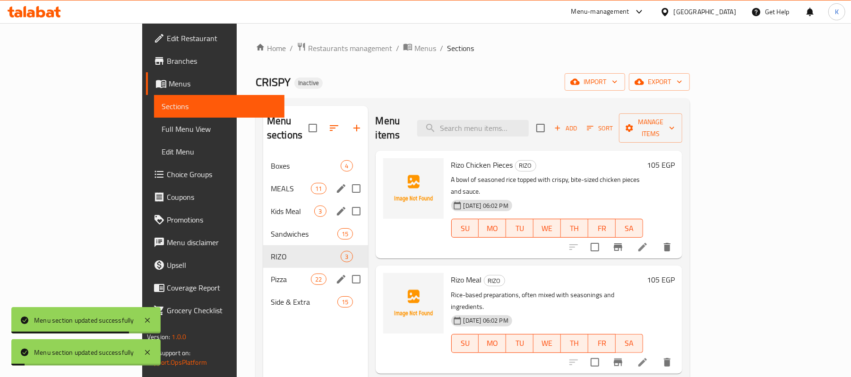
click at [335, 274] on icon "edit" at bounding box center [340, 279] width 11 height 11
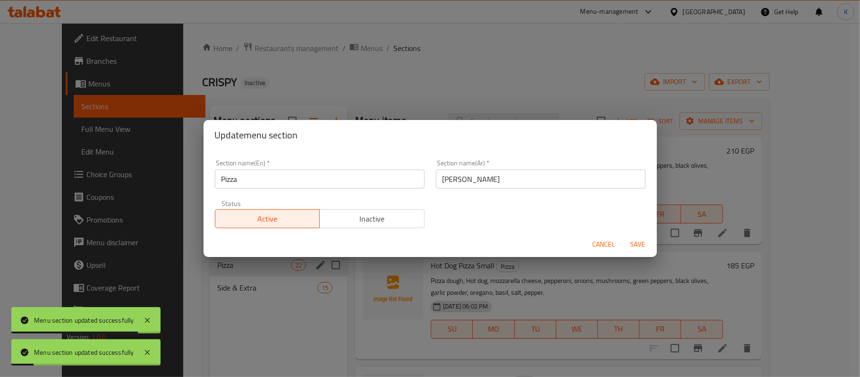
click at [503, 176] on input "[PERSON_NAME]" at bounding box center [541, 179] width 210 height 19
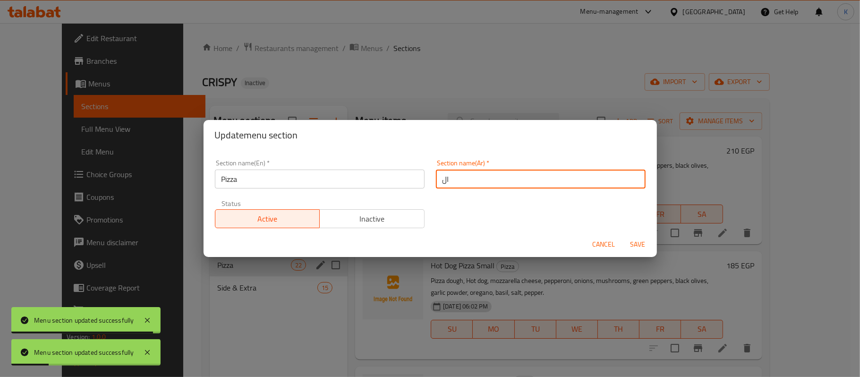
paste input "[PERSON_NAME]"
type input "البيتزا"
click at [623, 236] on button "Save" at bounding box center [638, 244] width 30 height 17
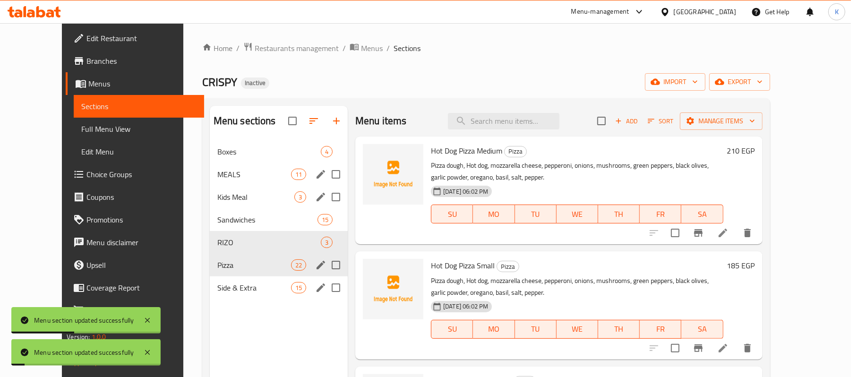
click at [315, 288] on icon "edit" at bounding box center [320, 287] width 11 height 11
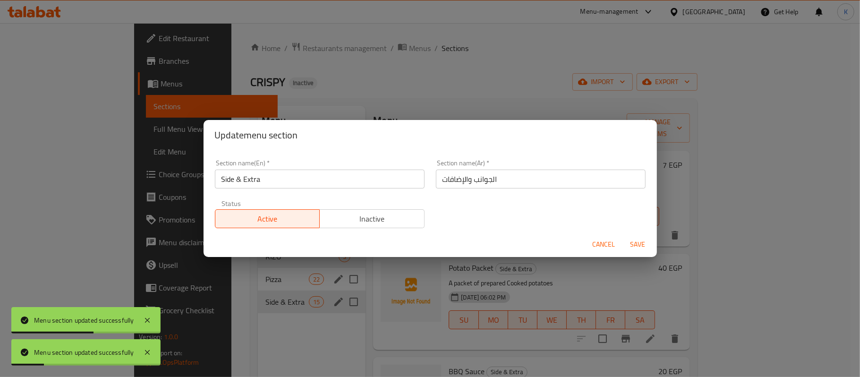
click at [505, 175] on input "الجوانب والإضافات" at bounding box center [541, 179] width 210 height 19
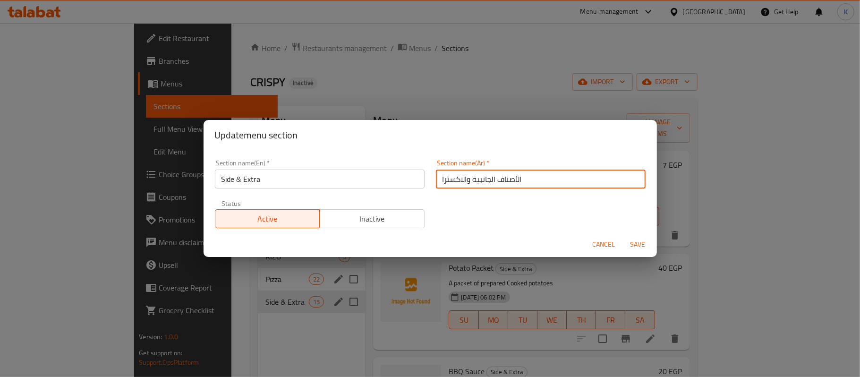
type input "الأصناف الجانبية والاكسترا"
click at [623, 236] on button "Save" at bounding box center [638, 244] width 30 height 17
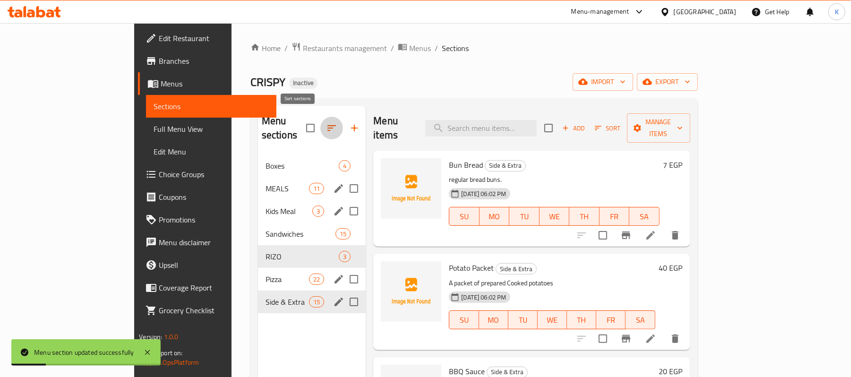
click at [326, 123] on icon "button" at bounding box center [331, 127] width 11 height 11
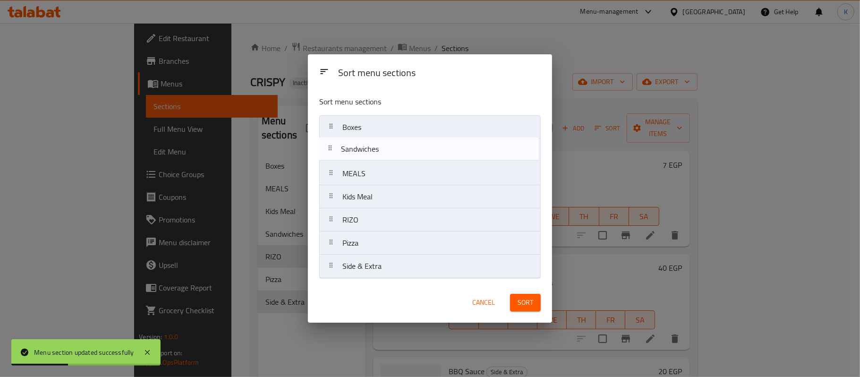
drag, startPoint x: 438, startPoint y: 203, endPoint x: 441, endPoint y: 131, distance: 71.9
click at [441, 132] on nav "Boxes MEALS Kids Meal Sandwiches RIZO Pizza Side & Extra" at bounding box center [430, 196] width 222 height 163
drag, startPoint x: 402, startPoint y: 153, endPoint x: 406, endPoint y: 140, distance: 14.0
click at [406, 140] on nav "Sandwiches Boxes MEALS Kids Meal RIZO Pizza Side & Extra" at bounding box center [430, 196] width 222 height 163
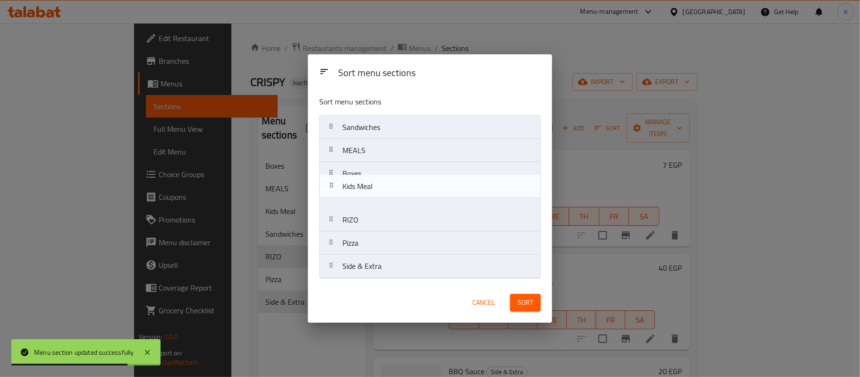
drag, startPoint x: 467, startPoint y: 180, endPoint x: 465, endPoint y: 170, distance: 10.1
click at [465, 170] on nav "Sandwiches MEALS Boxes Kids Meal RIZO Pizza Side & Extra" at bounding box center [430, 196] width 222 height 163
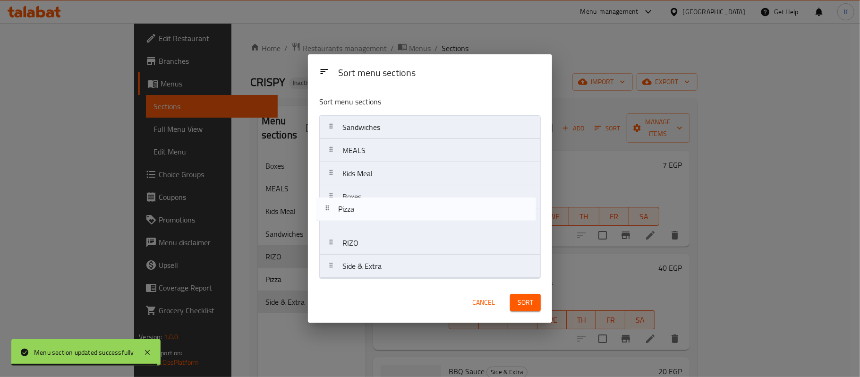
drag, startPoint x: 470, startPoint y: 250, endPoint x: 466, endPoint y: 202, distance: 47.9
click at [465, 203] on nav "Sandwiches MEALS Kids Meal Boxes RIZO Pizza Side & Extra" at bounding box center [430, 196] width 222 height 163
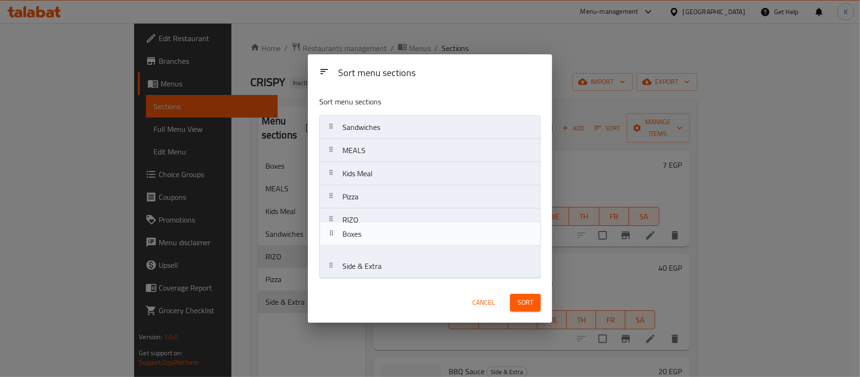
click at [445, 246] on nav "Sandwiches MEALS Kids Meal Pizza Boxes RIZO Side & Extra" at bounding box center [430, 196] width 222 height 163
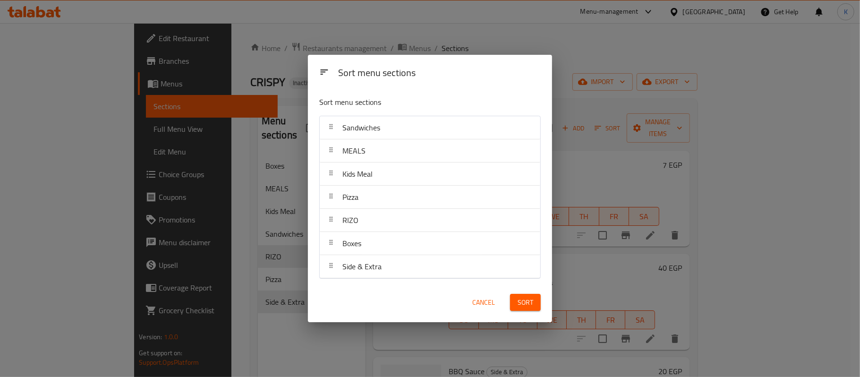
click at [538, 306] on button "Sort" at bounding box center [525, 302] width 31 height 17
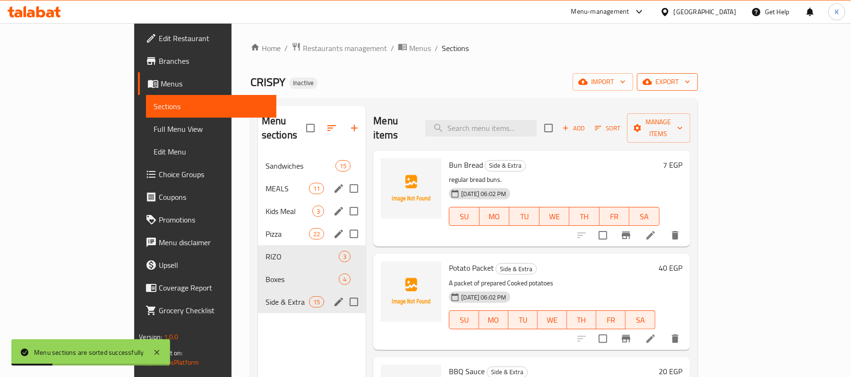
click at [698, 76] on button "export" at bounding box center [667, 81] width 61 height 17
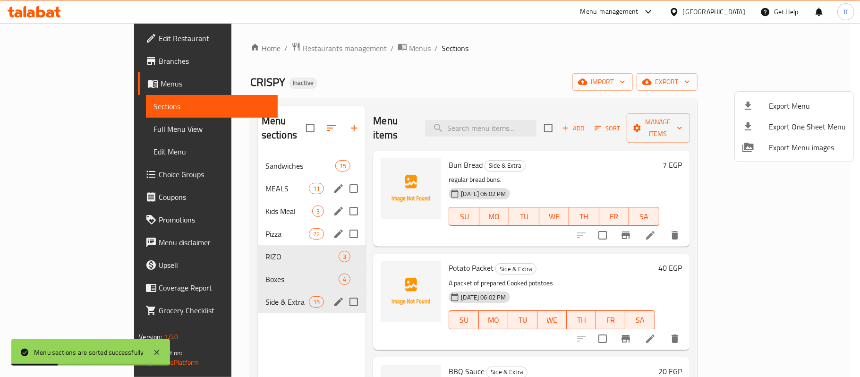
click at [792, 100] on span "Export Menu" at bounding box center [807, 105] width 77 height 11
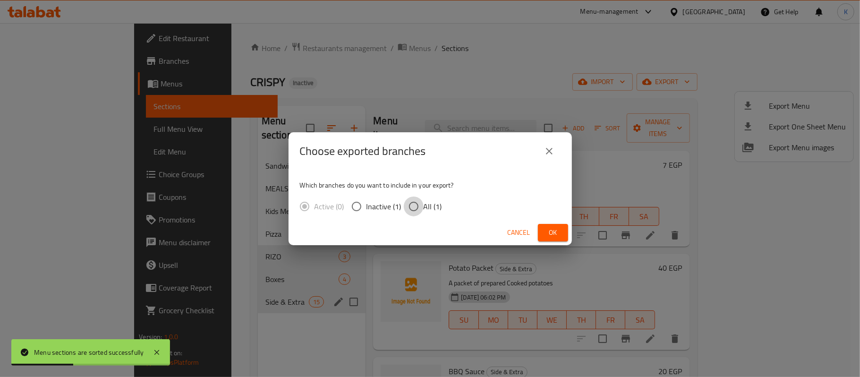
click at [421, 201] on input "All (1)" at bounding box center [414, 207] width 20 height 20
radio input "true"
click at [568, 237] on div "Cancel Ok" at bounding box center [430, 232] width 283 height 25
click at [551, 231] on span "Ok" at bounding box center [553, 233] width 15 height 12
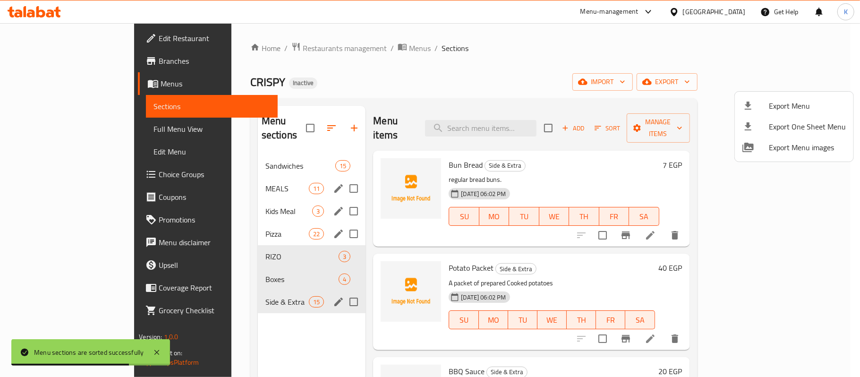
click at [532, 72] on div at bounding box center [430, 188] width 860 height 377
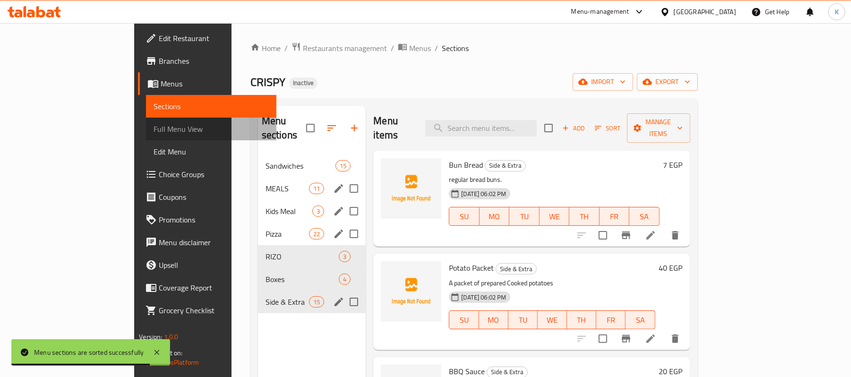
click at [154, 129] on span "Full Menu View" at bounding box center [211, 128] width 115 height 11
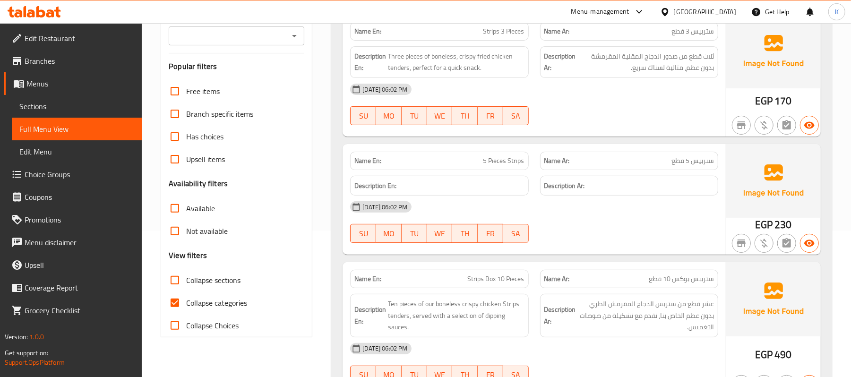
click at [214, 303] on span "Collapse categories" at bounding box center [216, 302] width 61 height 11
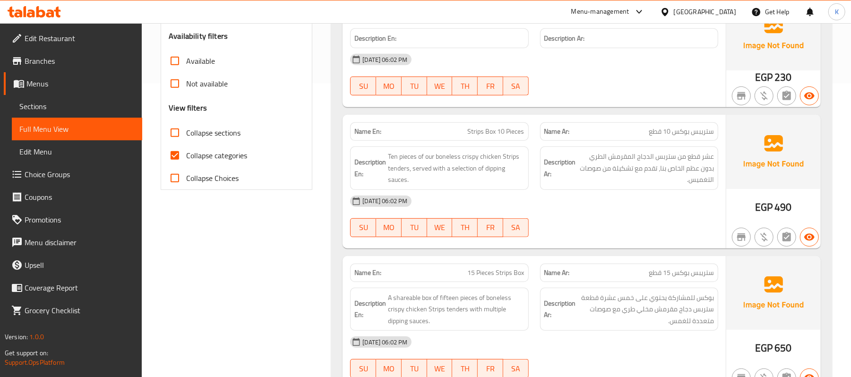
click at [198, 160] on span "Collapse categories" at bounding box center [216, 155] width 61 height 11
click at [186, 160] on input "Collapse categories" at bounding box center [174, 155] width 23 height 23
checkbox input "false"
